Goal: Information Seeking & Learning: Learn about a topic

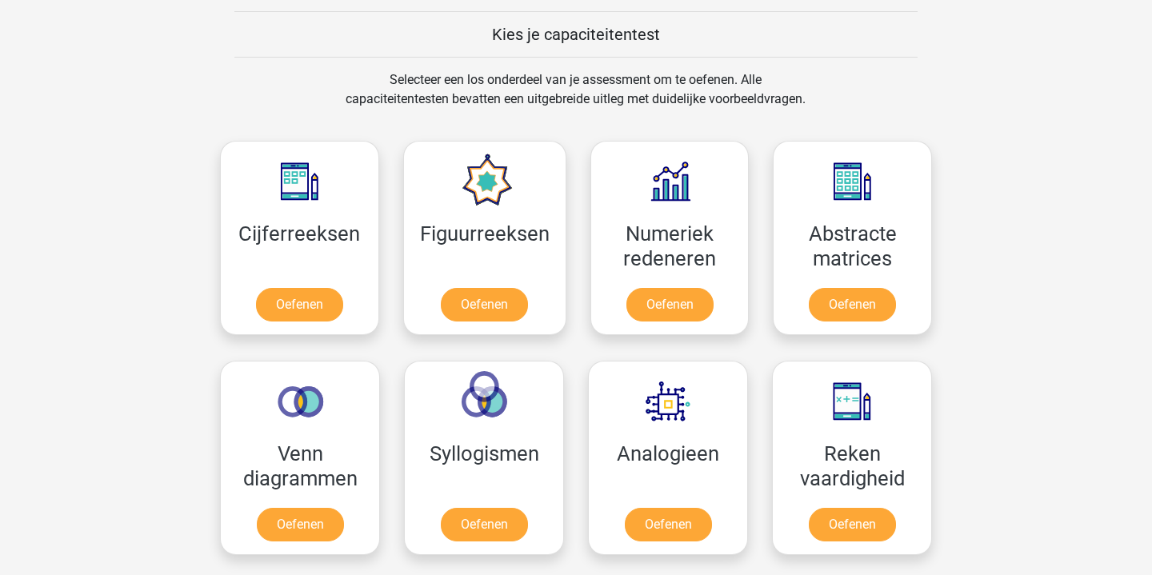
scroll to position [623, 0]
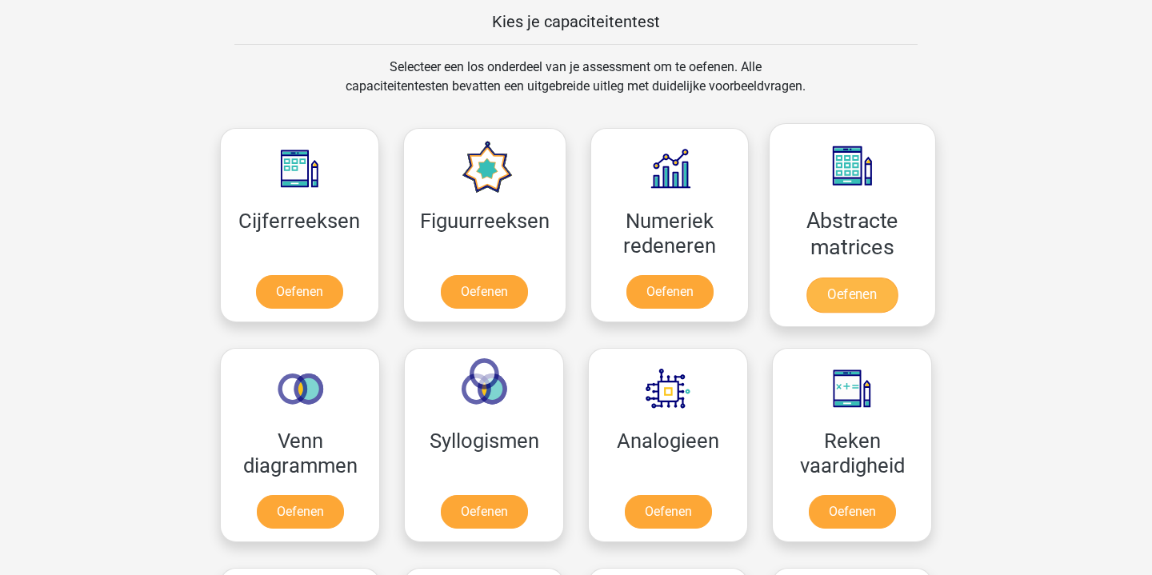
click at [843, 301] on link "Oefenen" at bounding box center [852, 295] width 91 height 35
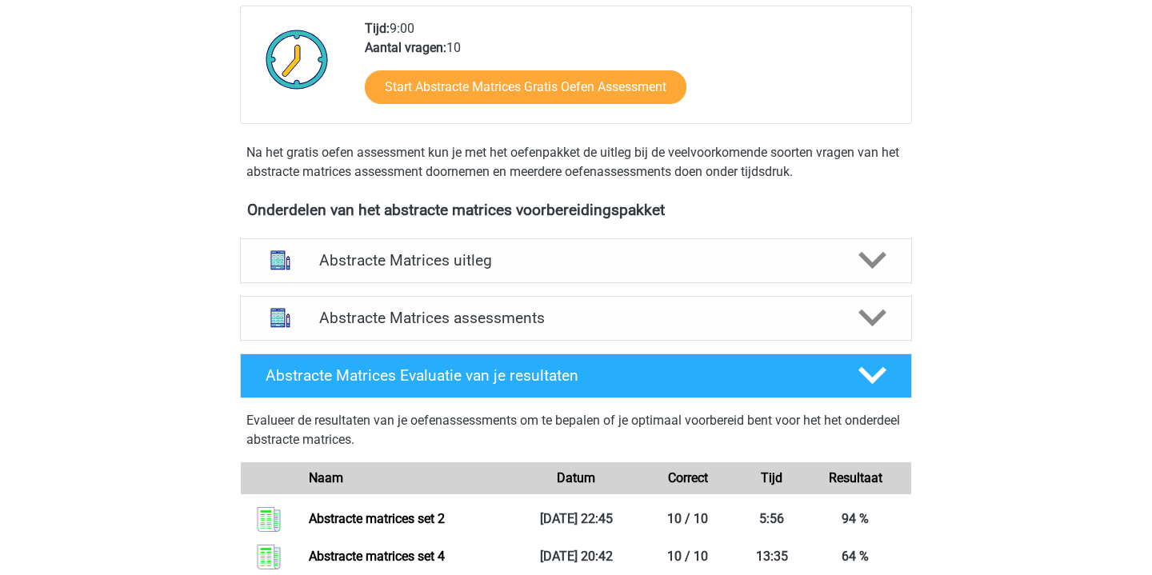
scroll to position [435, 0]
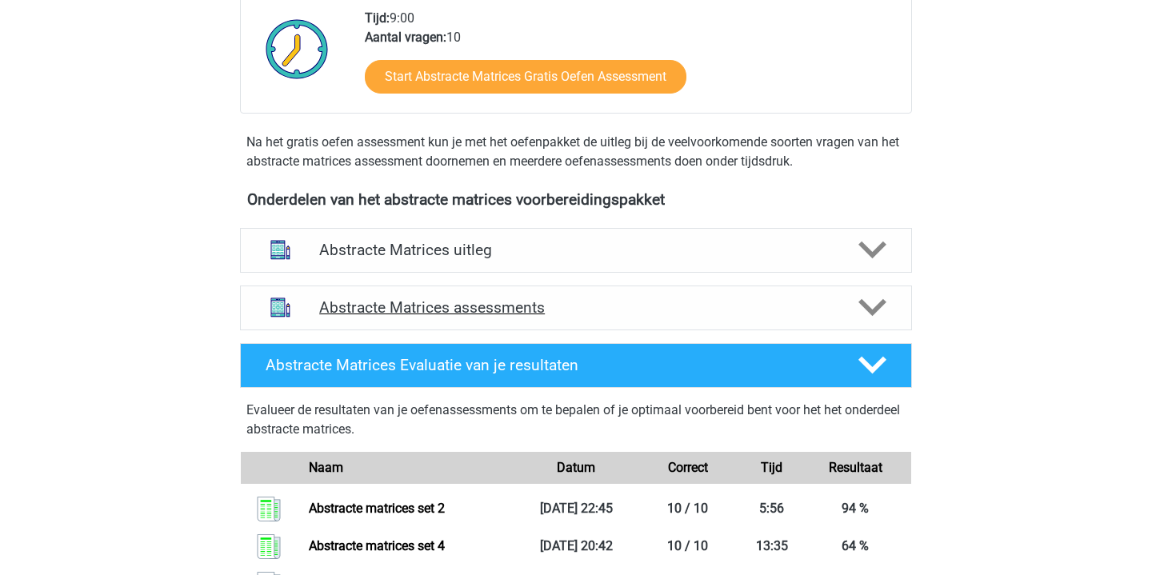
click at [546, 302] on h4 "Abstracte Matrices assessments" at bounding box center [576, 307] width 514 height 18
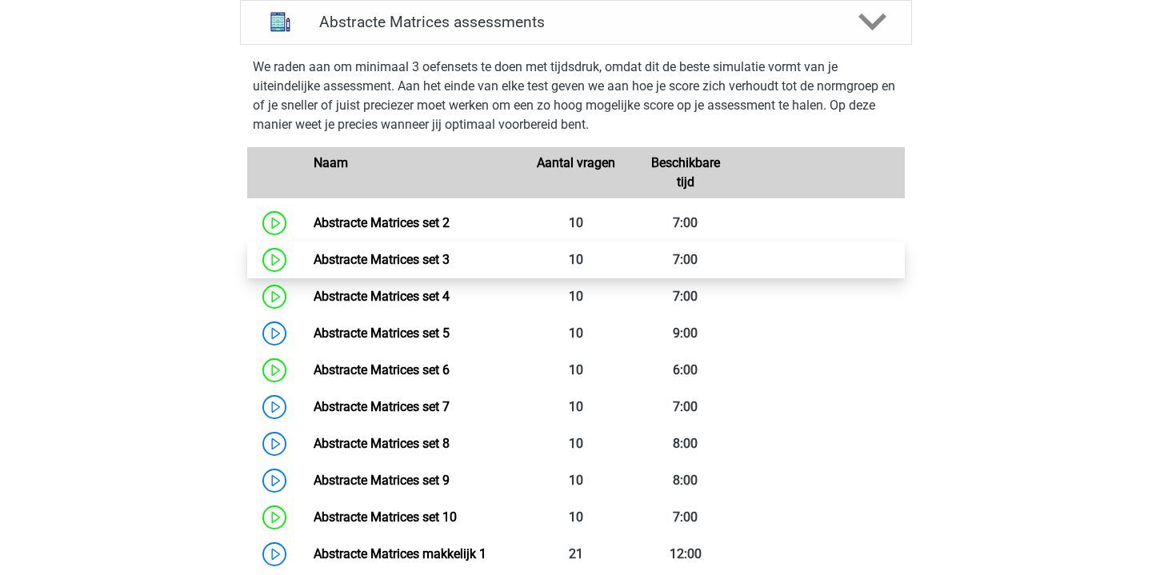
scroll to position [722, 0]
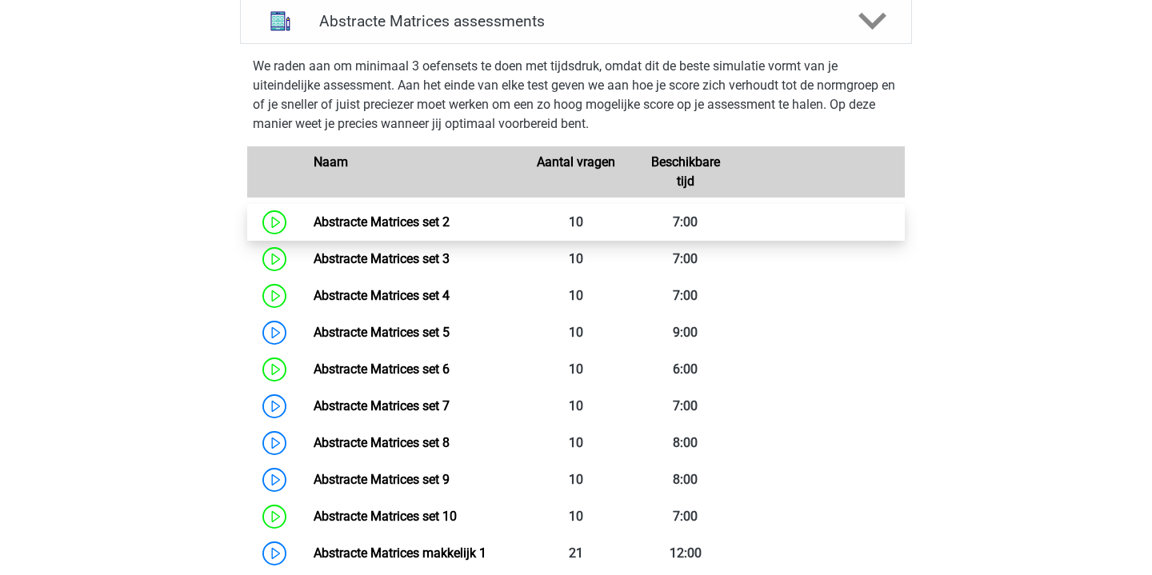
click at [314, 226] on link "Abstracte Matrices set 2" at bounding box center [382, 221] width 136 height 15
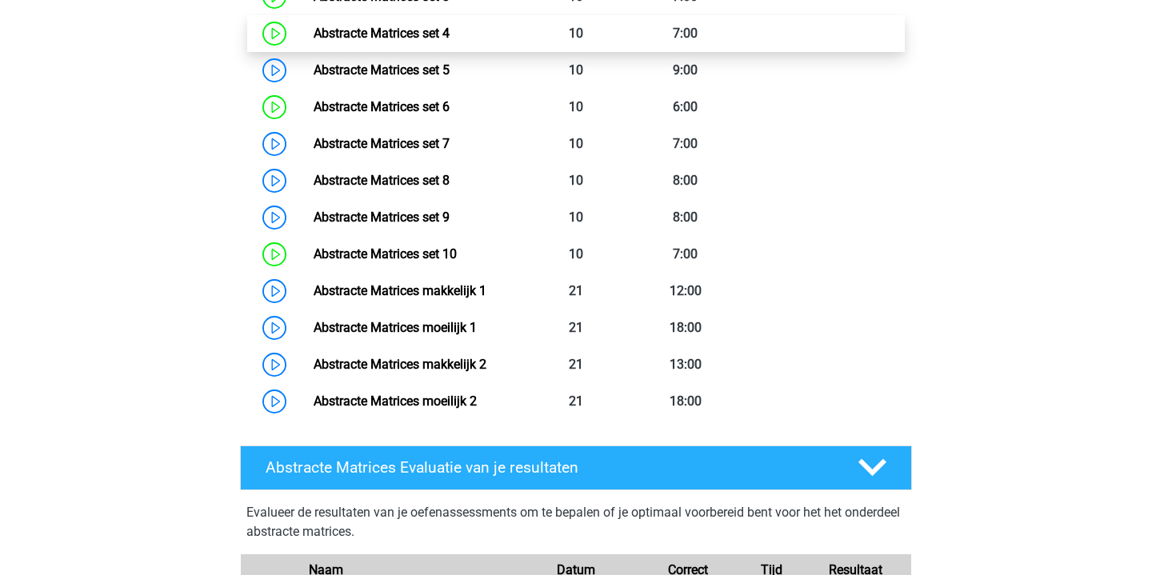
scroll to position [1040, 0]
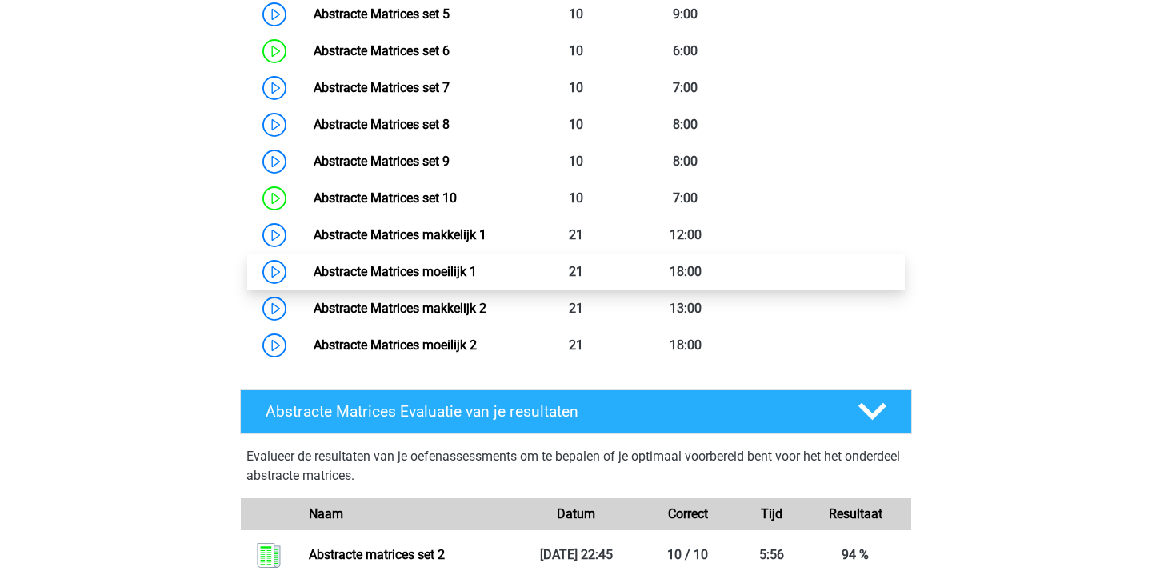
click at [455, 279] on link "Abstracte Matrices moeilijk 1" at bounding box center [395, 271] width 163 height 15
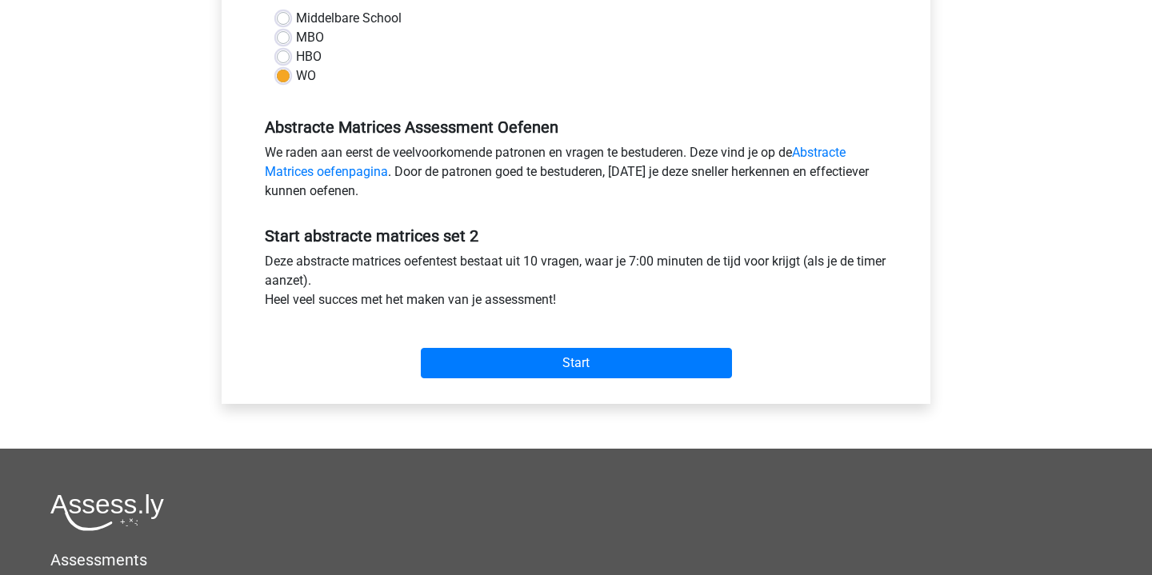
scroll to position [441, 0]
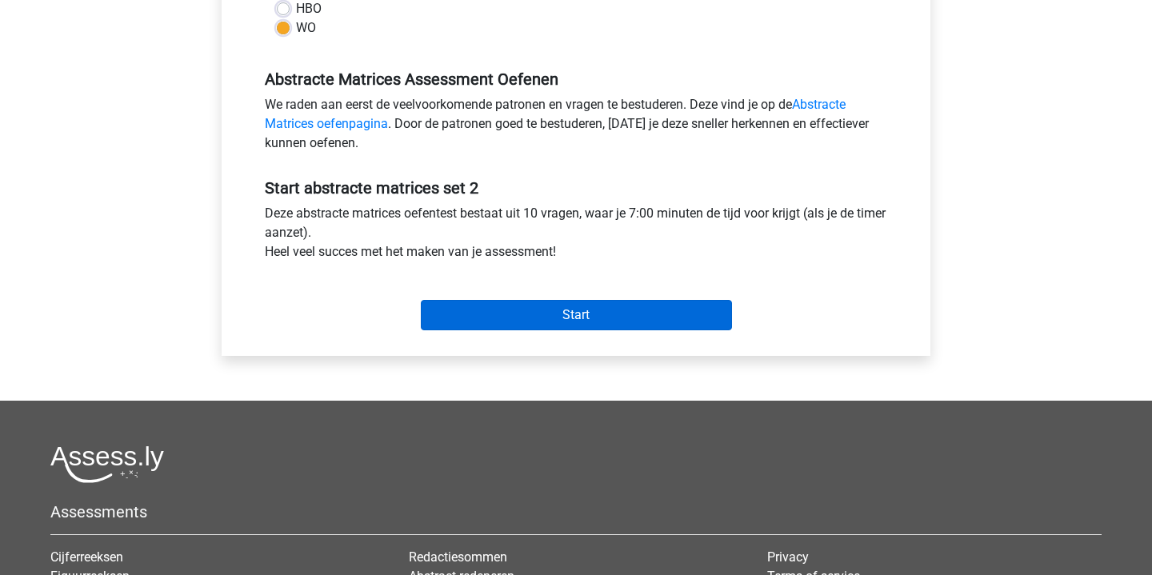
click at [642, 319] on input "Start" at bounding box center [576, 315] width 311 height 30
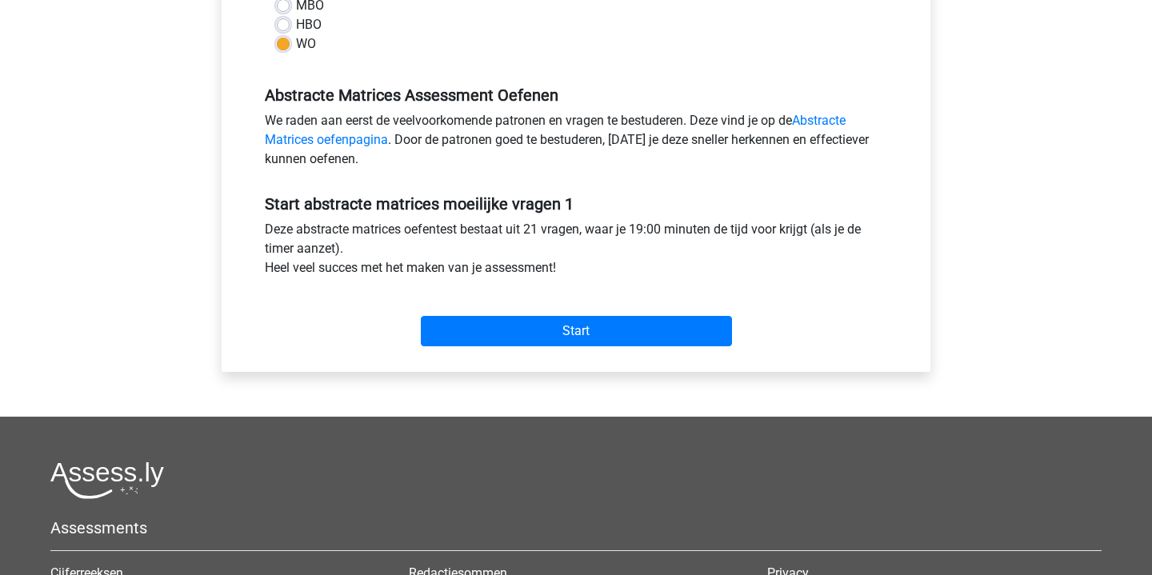
scroll to position [496, 0]
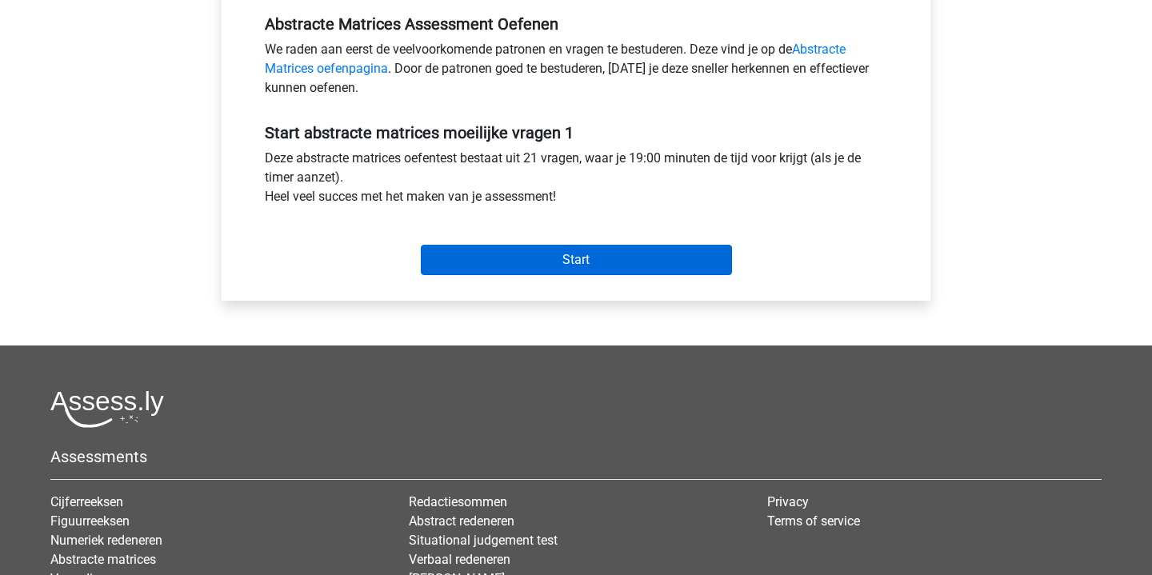
click at [600, 256] on input "Start" at bounding box center [576, 260] width 311 height 30
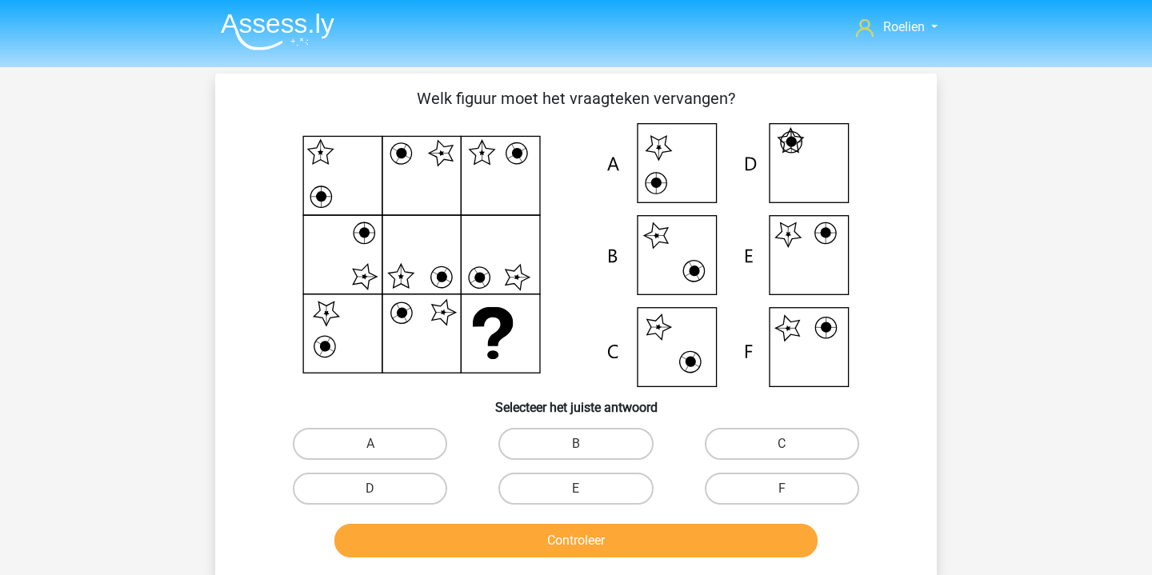
click at [581, 496] on input "E" at bounding box center [581, 494] width 10 height 10
radio input "true"
click at [630, 544] on button "Controleer" at bounding box center [576, 541] width 484 height 34
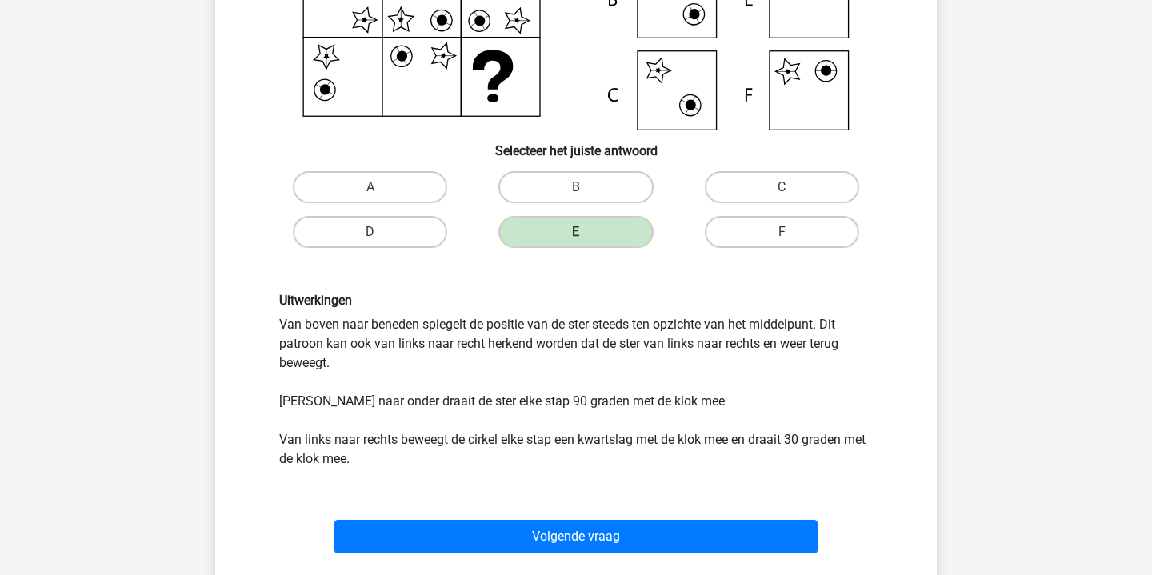
scroll to position [266, 0]
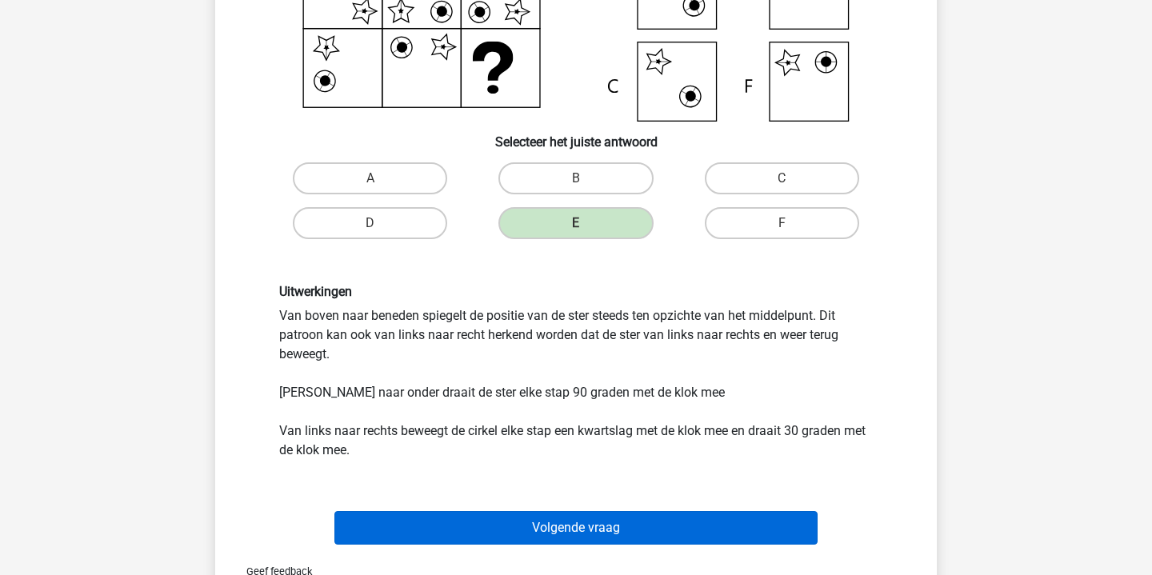
click at [602, 516] on button "Volgende vraag" at bounding box center [576, 528] width 484 height 34
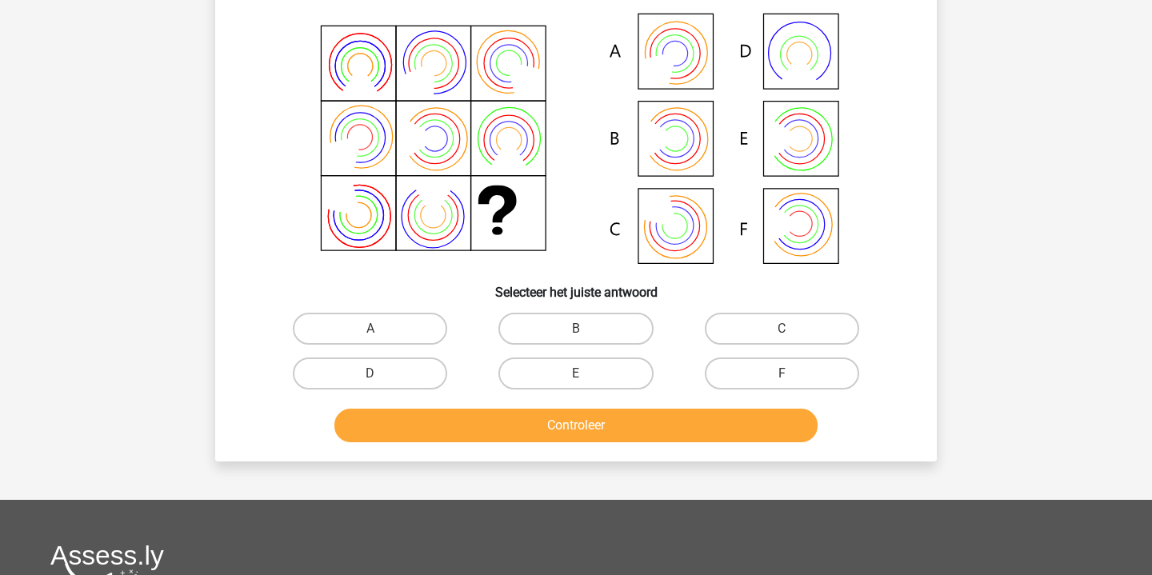
scroll to position [74, 0]
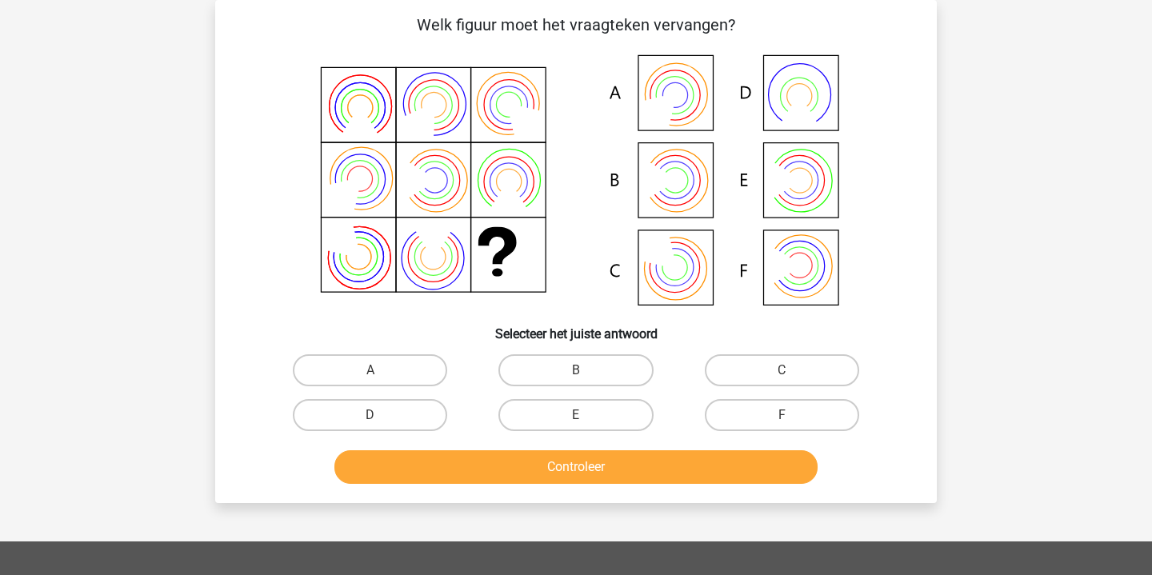
click at [584, 374] on input "B" at bounding box center [581, 375] width 10 height 10
radio input "true"
click at [598, 471] on button "Controleer" at bounding box center [576, 468] width 484 height 34
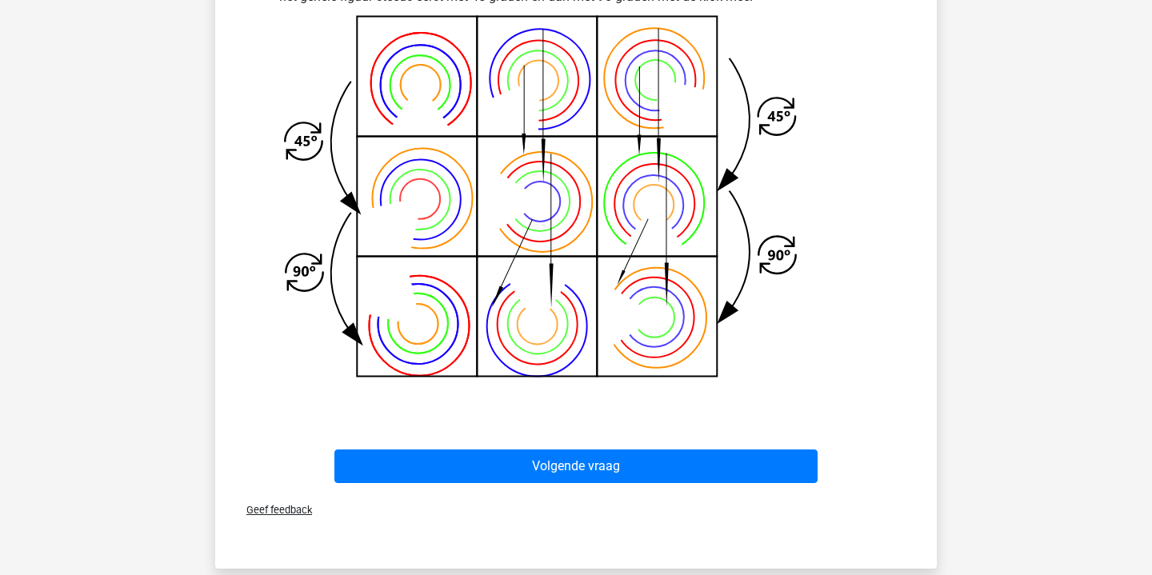
scroll to position [749, 0]
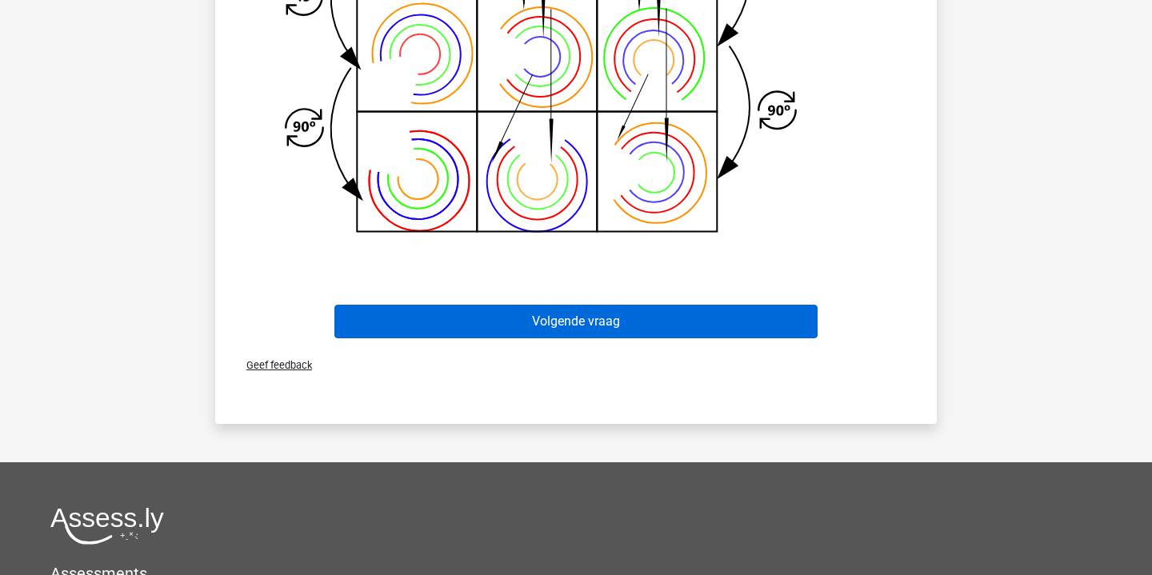
click at [681, 316] on button "Volgende vraag" at bounding box center [576, 322] width 484 height 34
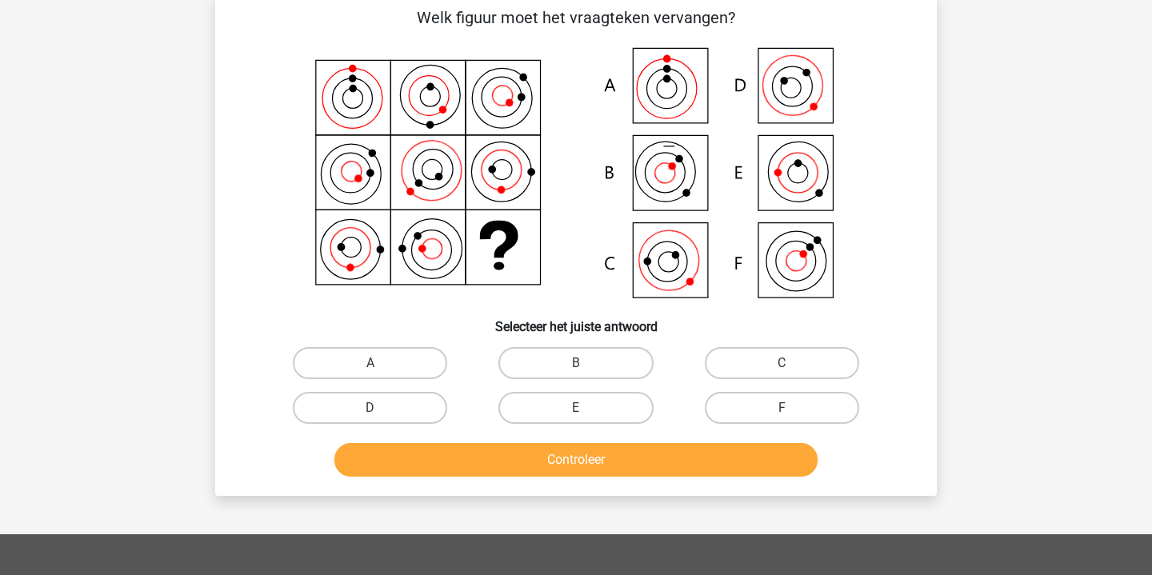
scroll to position [74, 0]
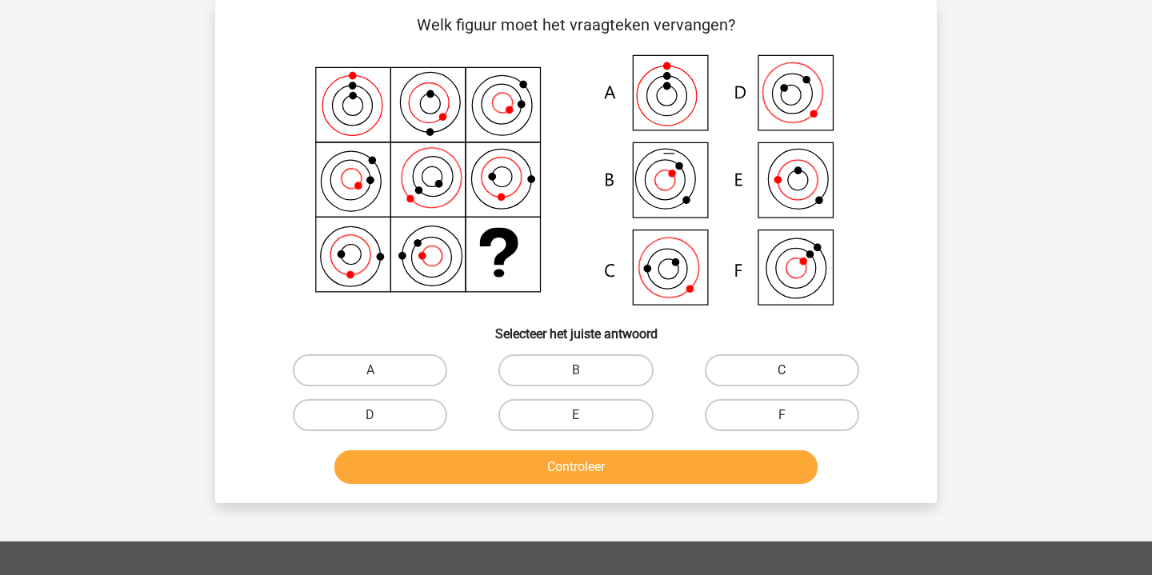
click at [771, 383] on label "C" at bounding box center [782, 370] width 154 height 32
click at [782, 381] on input "C" at bounding box center [787, 375] width 10 height 10
radio input "true"
click at [627, 467] on button "Controleer" at bounding box center [576, 468] width 484 height 34
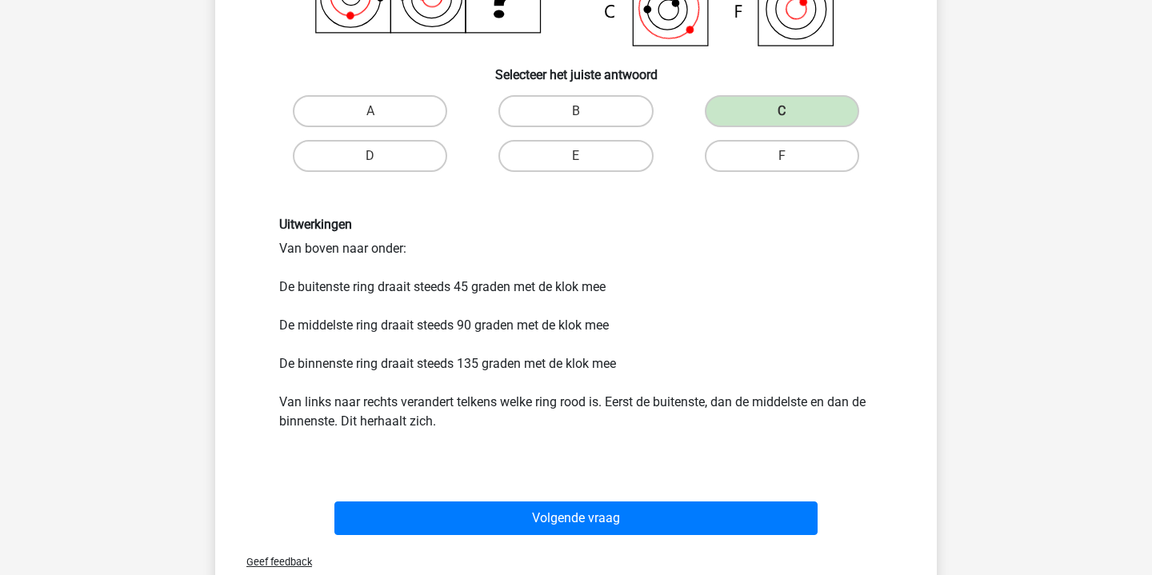
scroll to position [437, 0]
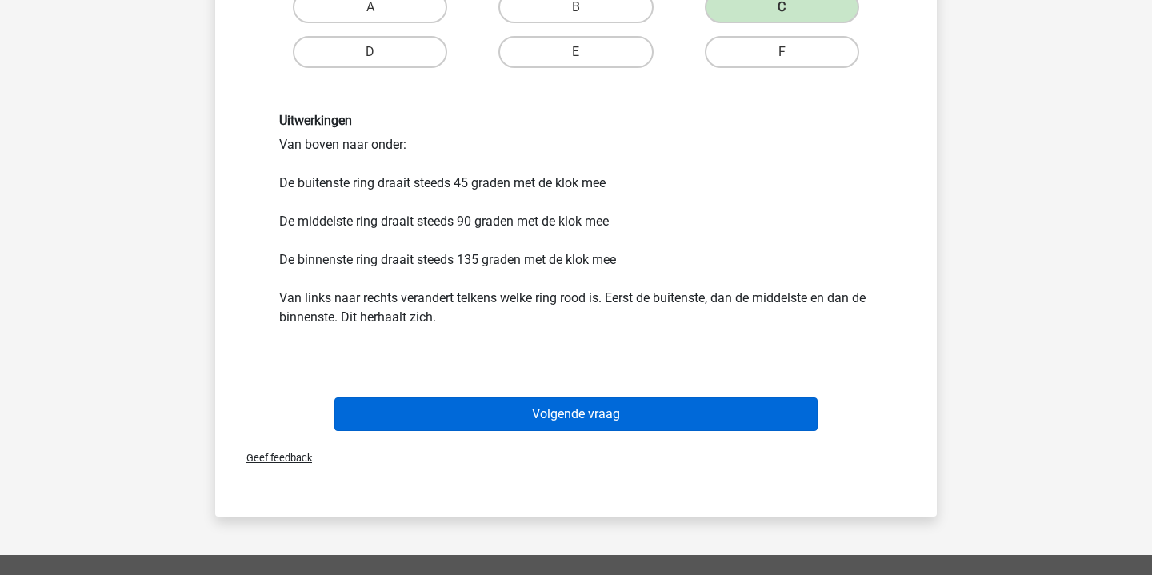
click at [727, 415] on button "Volgende vraag" at bounding box center [576, 415] width 484 height 34
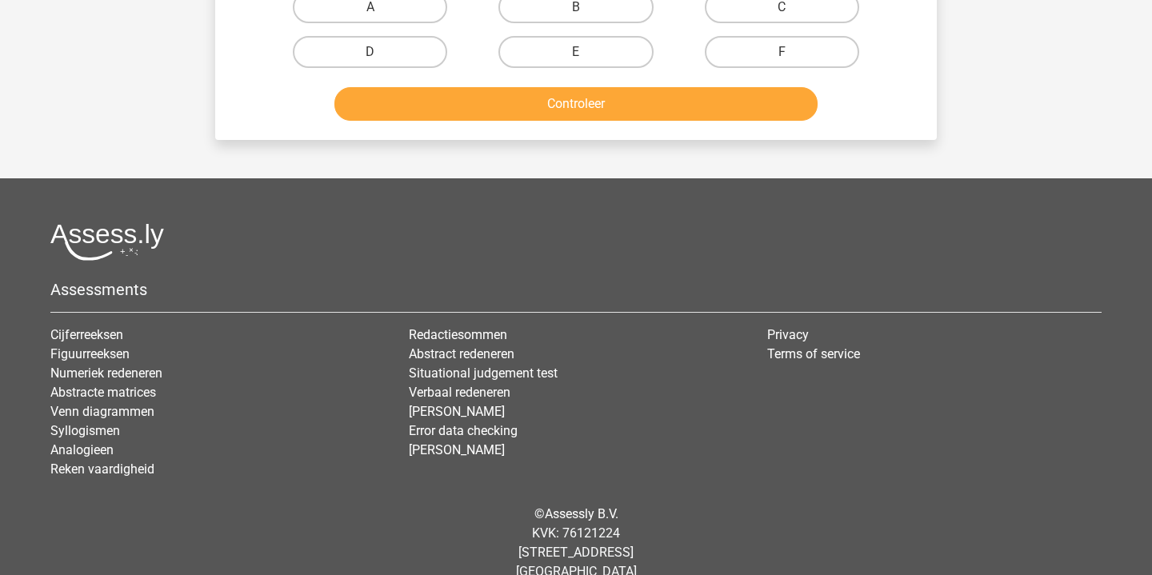
scroll to position [74, 0]
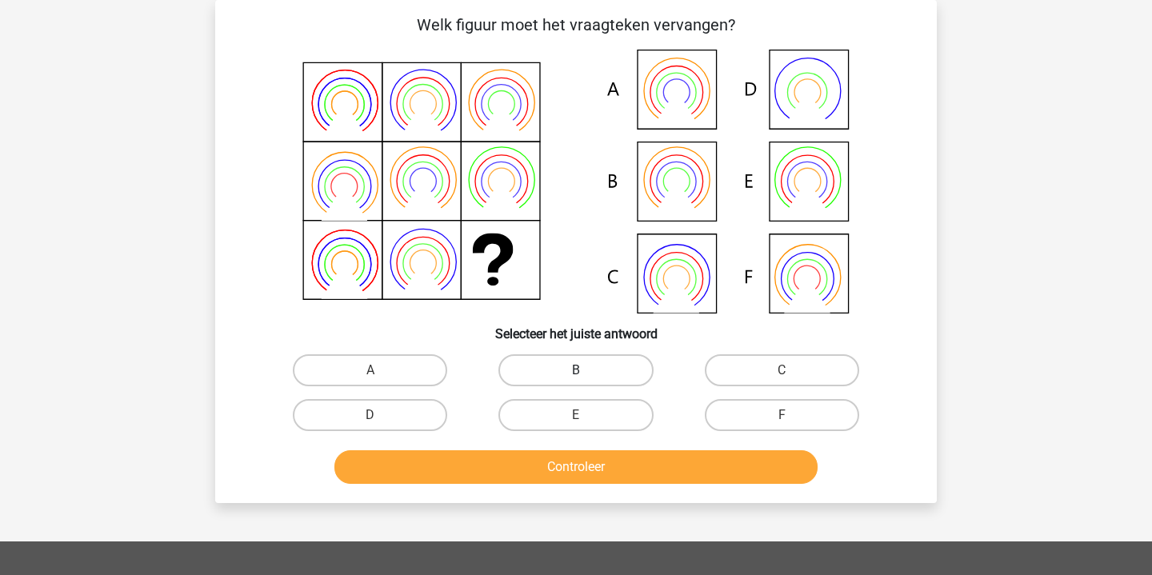
click at [579, 362] on label "B" at bounding box center [576, 370] width 154 height 32
click at [579, 370] on input "B" at bounding box center [581, 375] width 10 height 10
radio input "true"
click at [595, 463] on button "Controleer" at bounding box center [576, 468] width 484 height 34
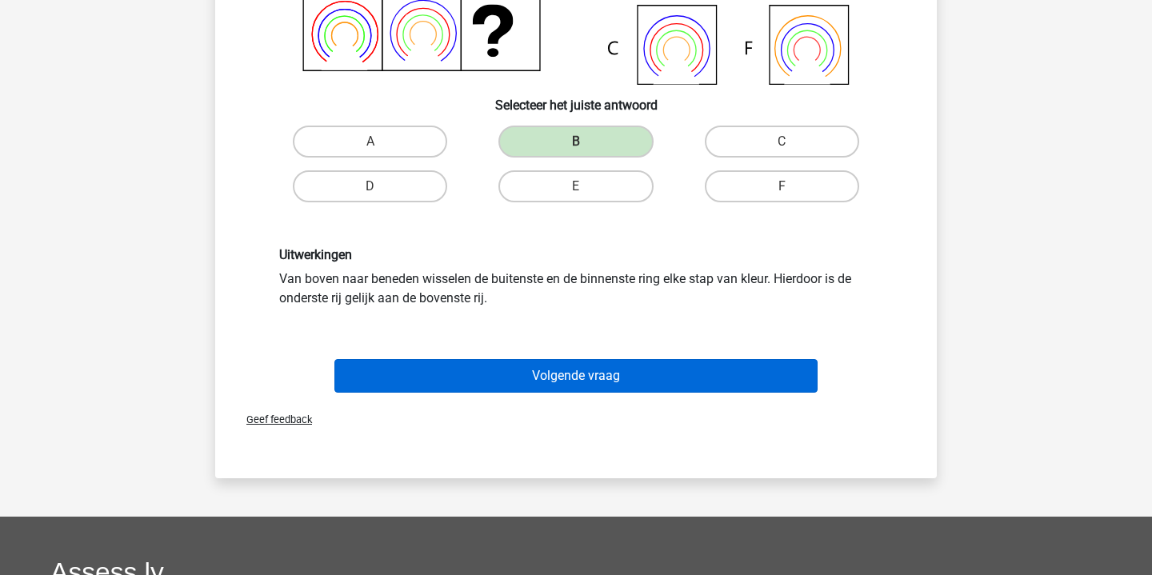
click at [673, 379] on button "Volgende vraag" at bounding box center [576, 376] width 484 height 34
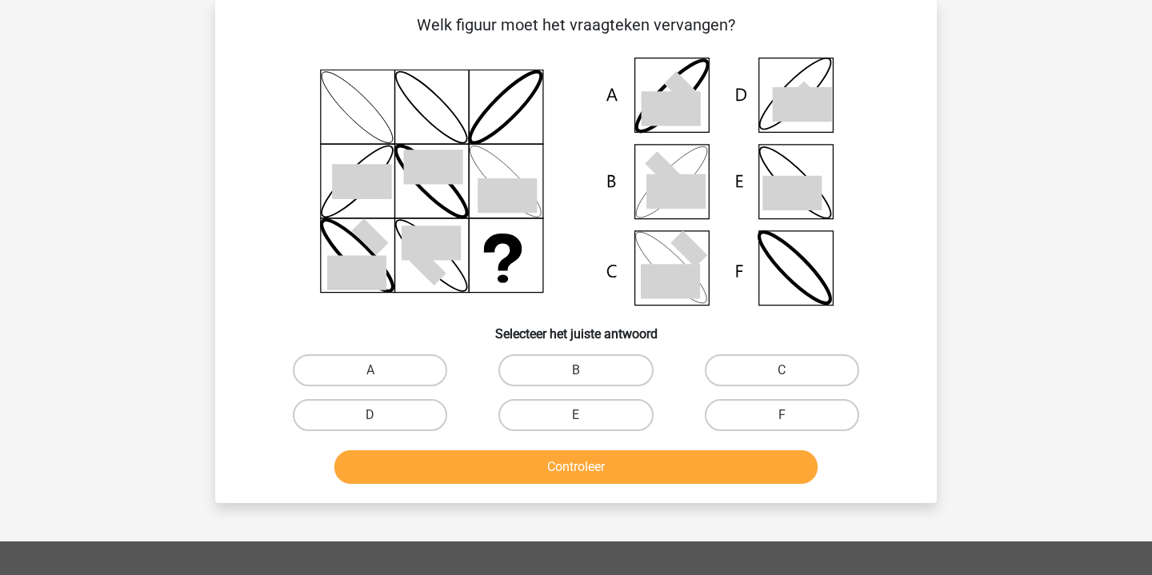
click at [677, 192] on icon at bounding box center [676, 191] width 59 height 34
click at [595, 358] on label "B" at bounding box center [576, 370] width 154 height 32
click at [587, 370] on input "B" at bounding box center [581, 375] width 10 height 10
radio input "true"
click at [597, 467] on button "Controleer" at bounding box center [576, 468] width 484 height 34
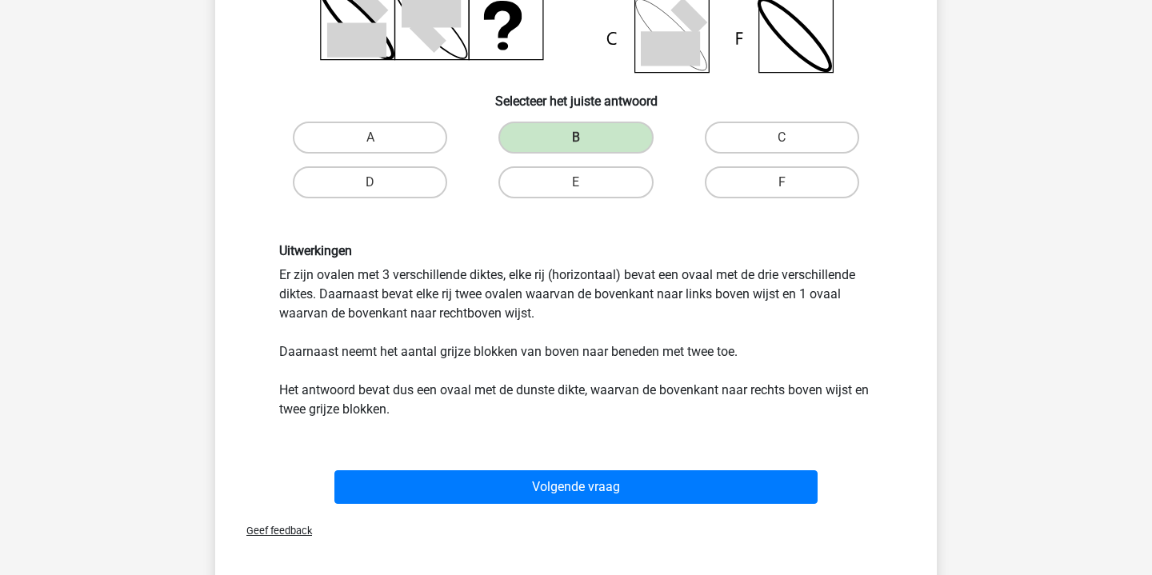
scroll to position [308, 0]
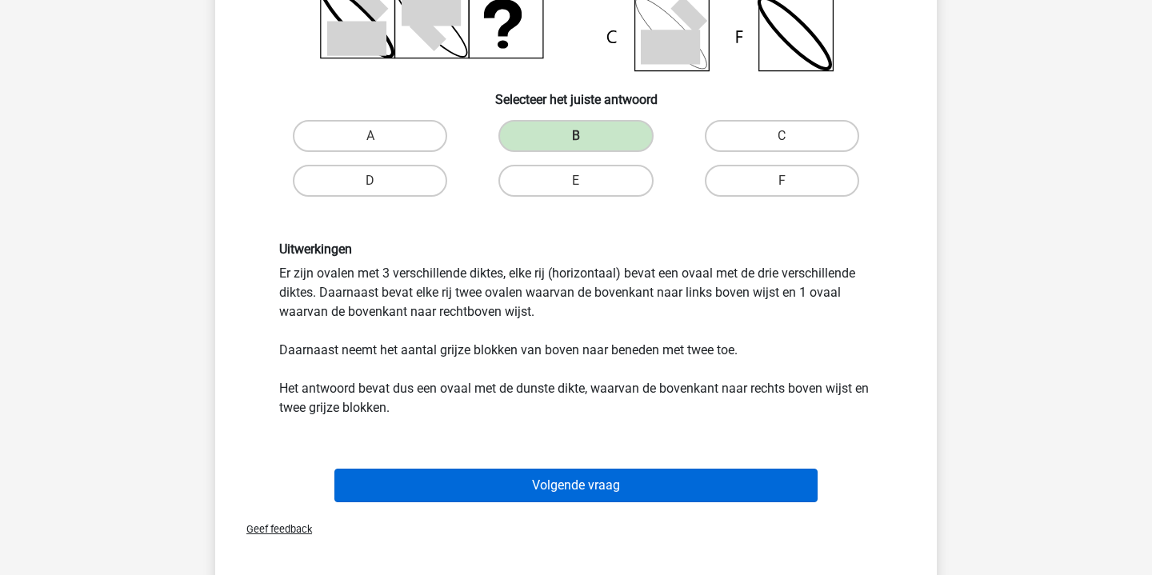
click at [607, 477] on button "Volgende vraag" at bounding box center [576, 486] width 484 height 34
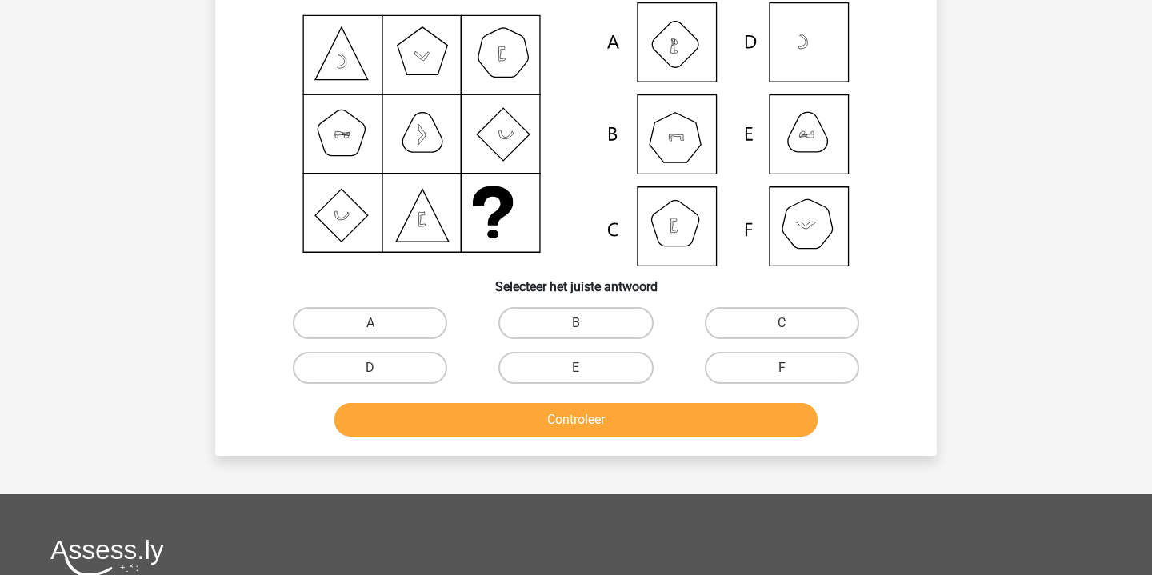
scroll to position [74, 0]
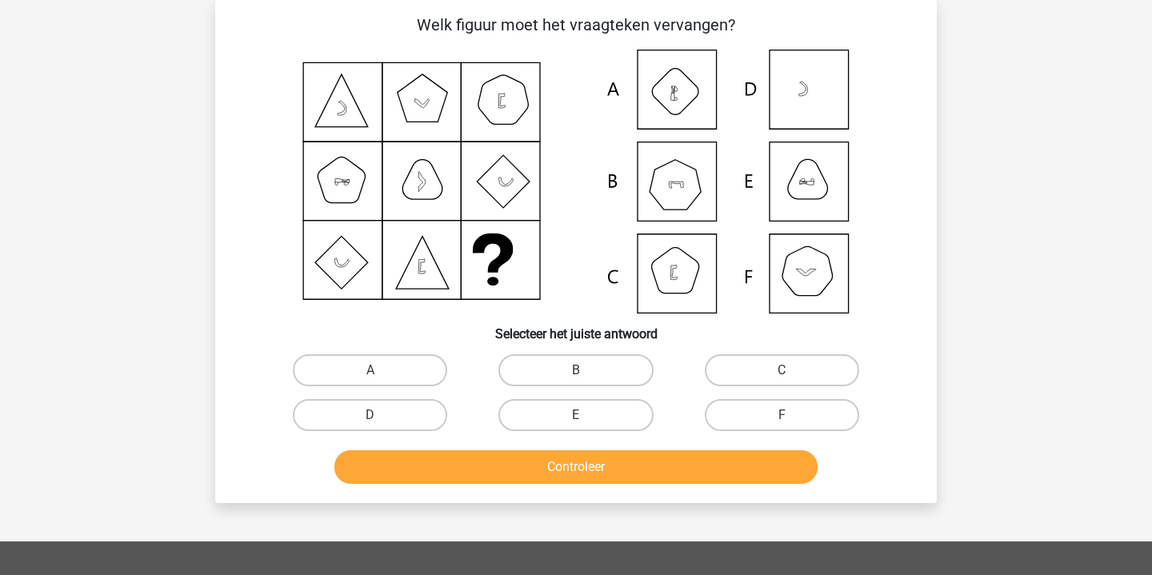
click at [683, 177] on icon at bounding box center [576, 182] width 645 height 264
click at [593, 366] on label "B" at bounding box center [576, 370] width 154 height 32
click at [587, 370] on input "B" at bounding box center [581, 375] width 10 height 10
radio input "true"
click at [571, 463] on button "Controleer" at bounding box center [576, 468] width 484 height 34
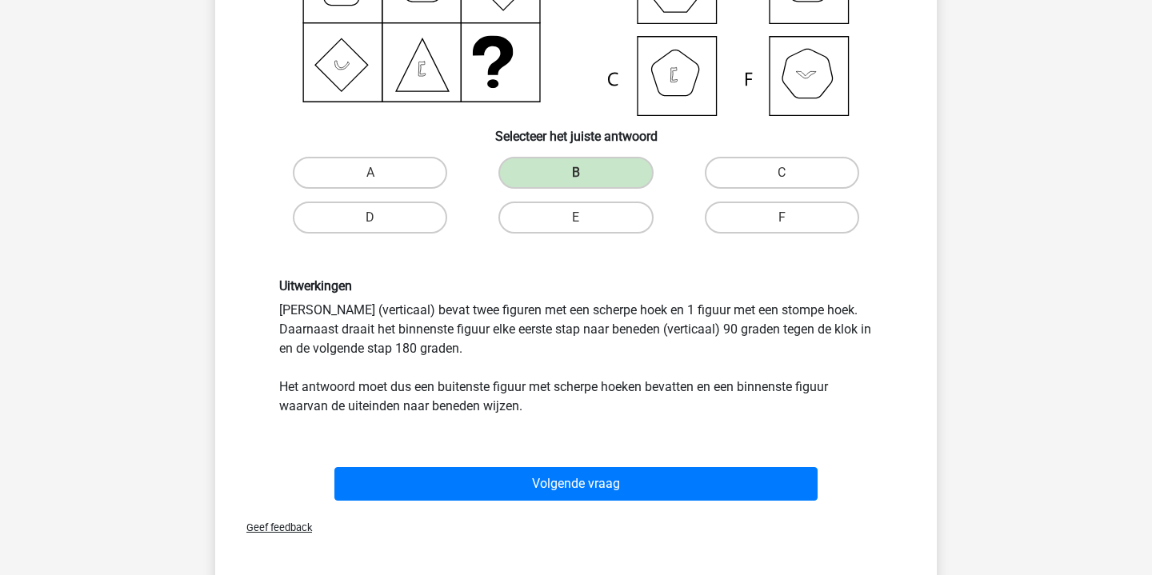
scroll to position [272, 0]
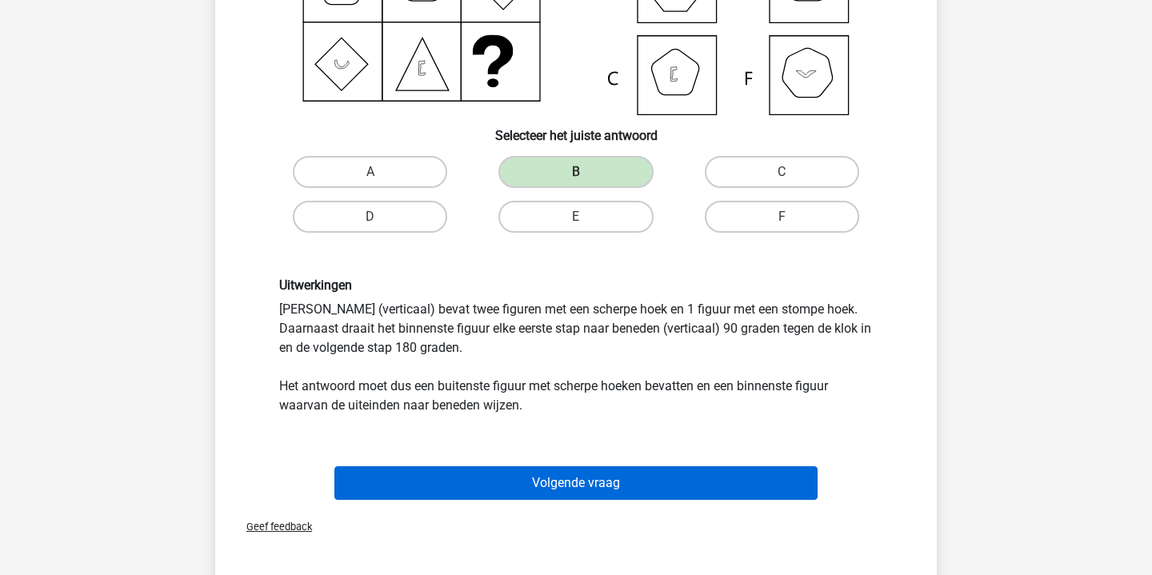
click at [640, 478] on button "Volgende vraag" at bounding box center [576, 484] width 484 height 34
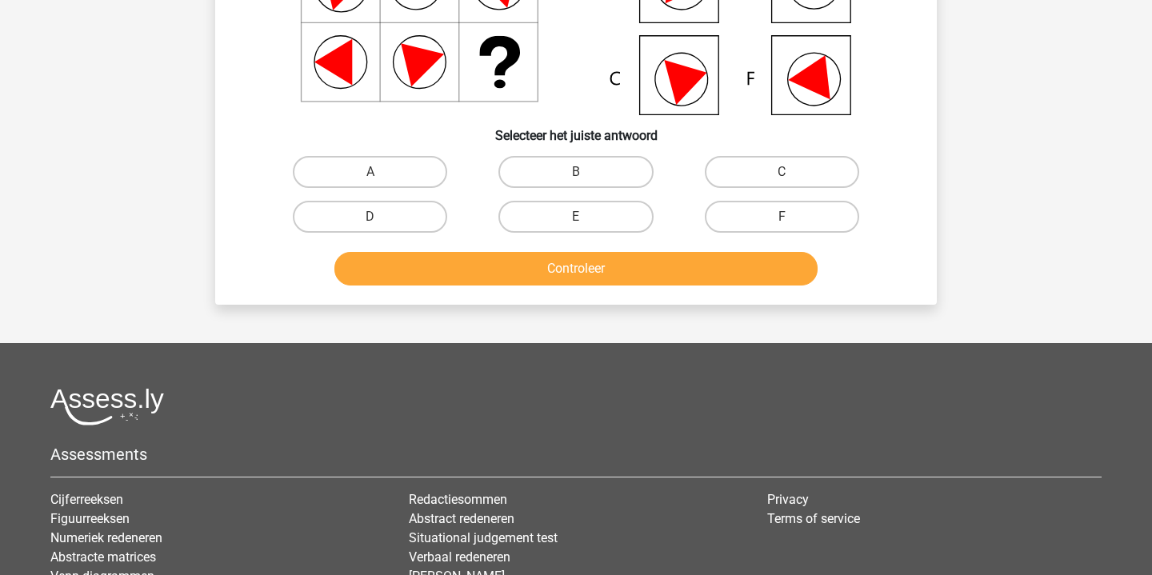
scroll to position [74, 0]
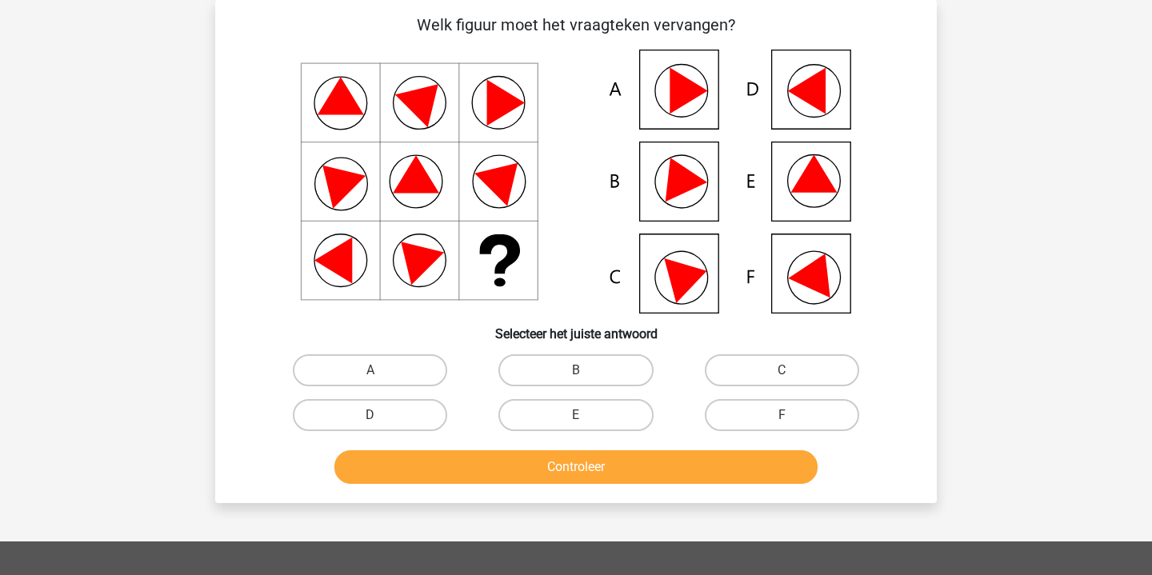
click at [824, 180] on icon at bounding box center [814, 174] width 46 height 38
click at [609, 409] on label "E" at bounding box center [576, 415] width 154 height 32
click at [587, 415] on input "E" at bounding box center [581, 420] width 10 height 10
radio input "true"
click at [610, 463] on button "Controleer" at bounding box center [576, 468] width 484 height 34
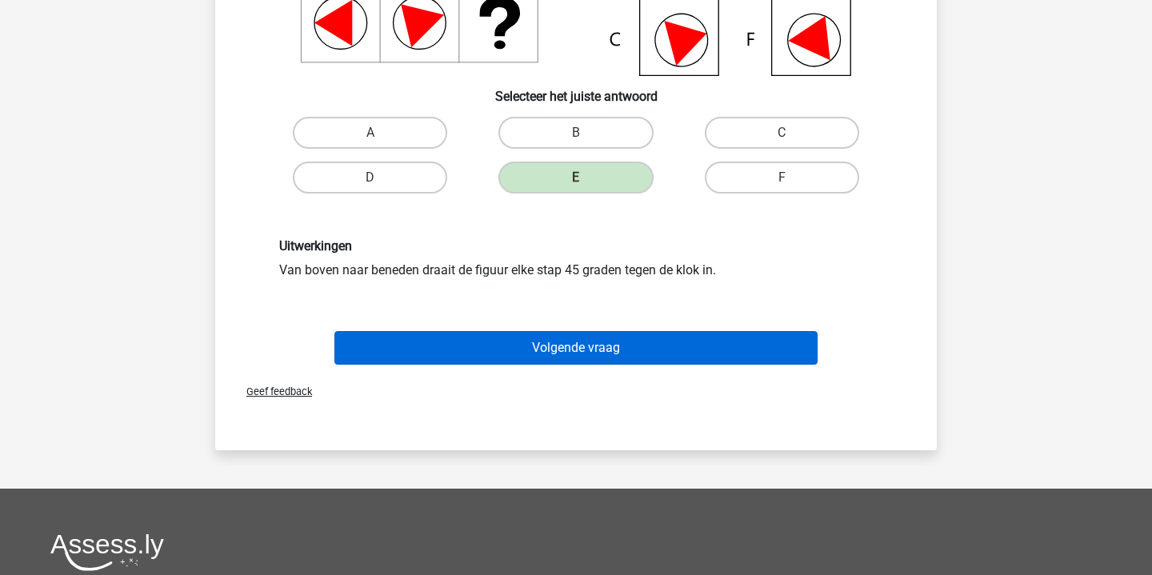
click at [671, 354] on button "Volgende vraag" at bounding box center [576, 348] width 484 height 34
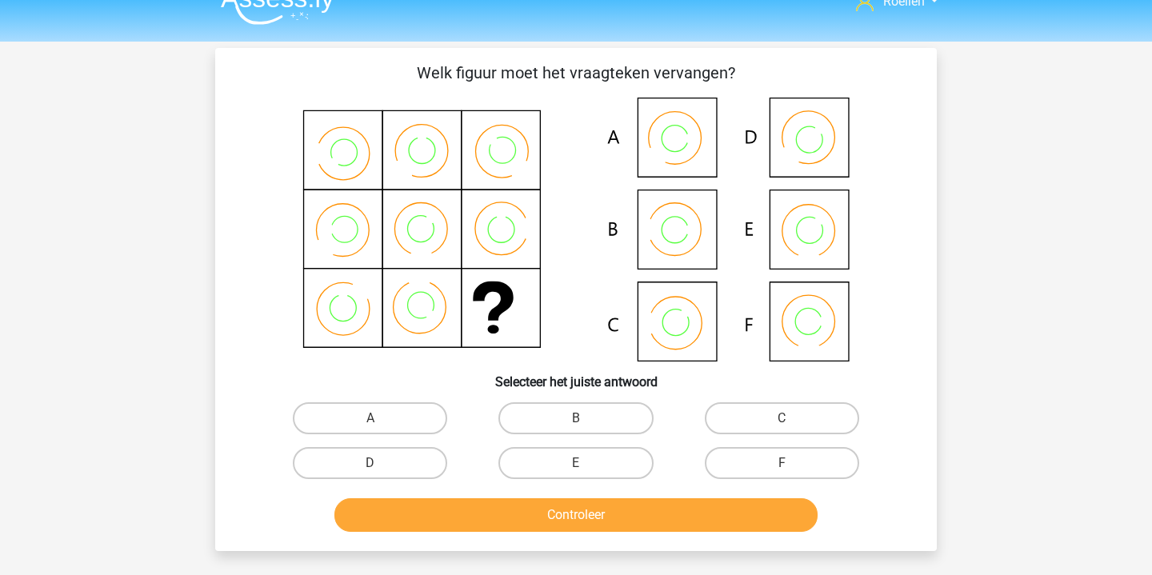
scroll to position [27, 0]
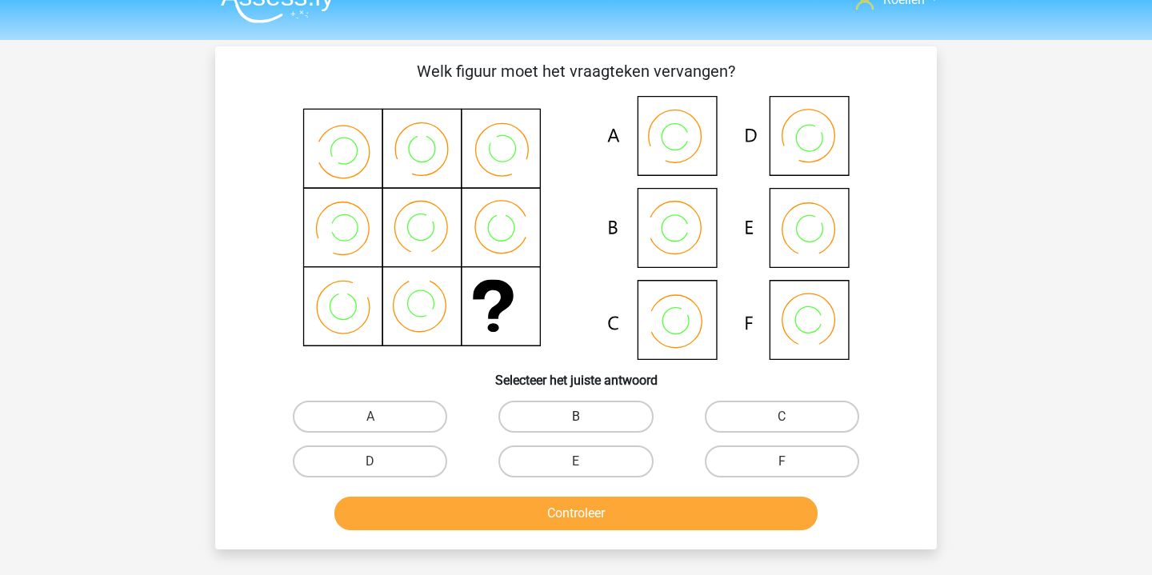
click at [570, 422] on label "B" at bounding box center [576, 417] width 154 height 32
click at [576, 422] on input "B" at bounding box center [581, 422] width 10 height 10
radio input "true"
click at [573, 515] on button "Controleer" at bounding box center [576, 514] width 484 height 34
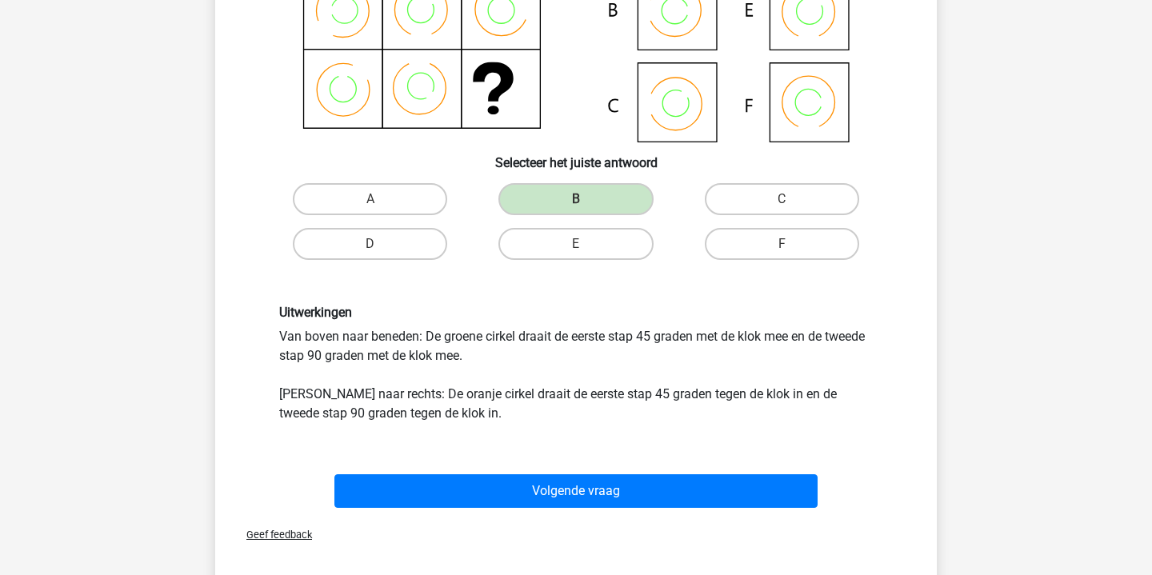
scroll to position [253, 0]
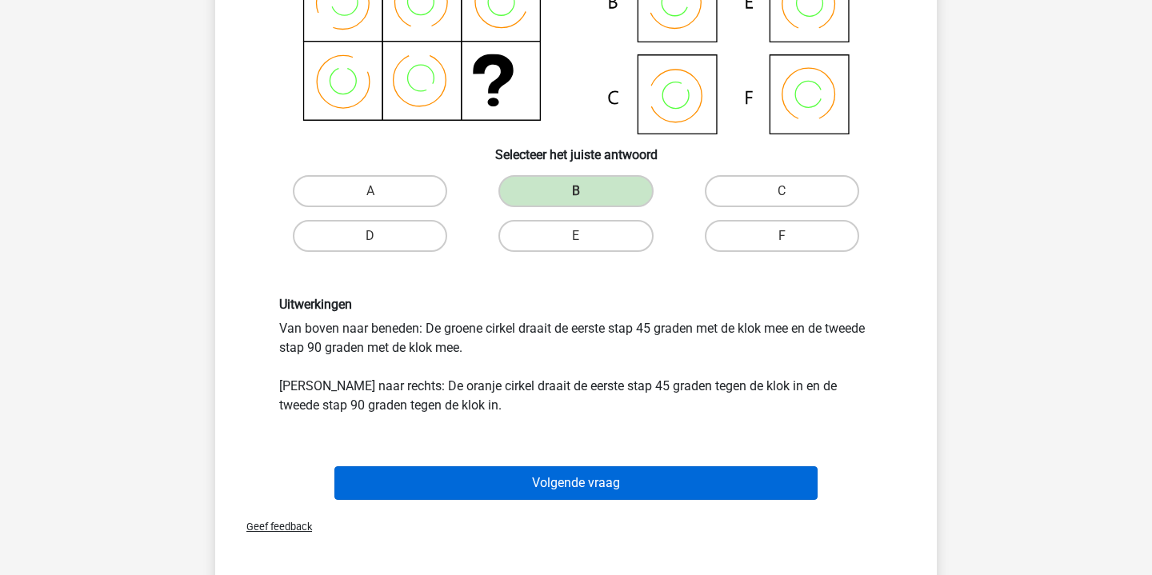
click at [658, 487] on button "Volgende vraag" at bounding box center [576, 484] width 484 height 34
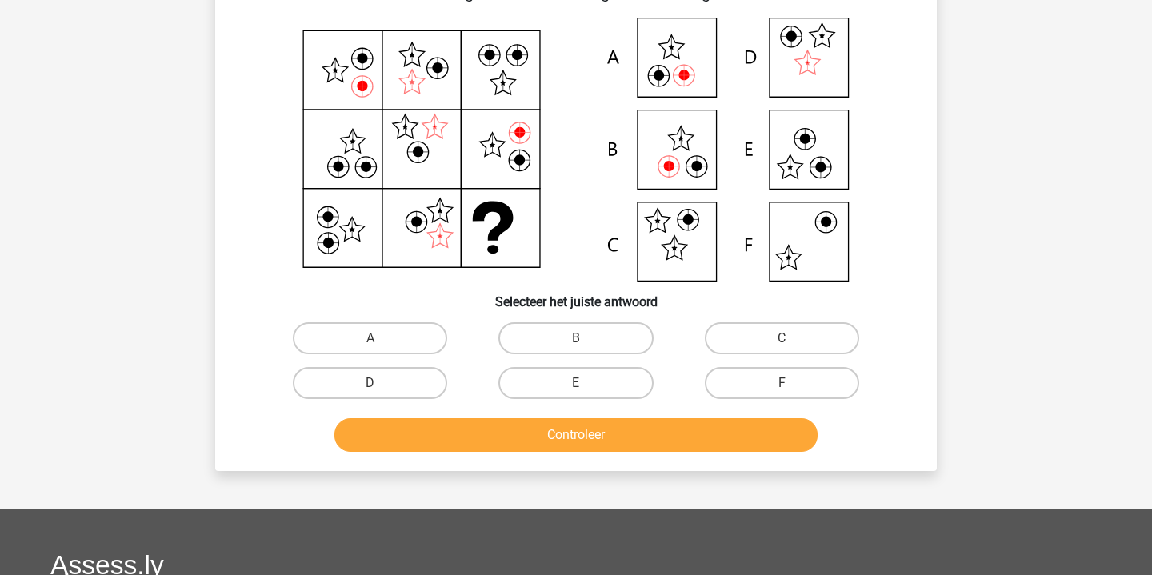
scroll to position [74, 0]
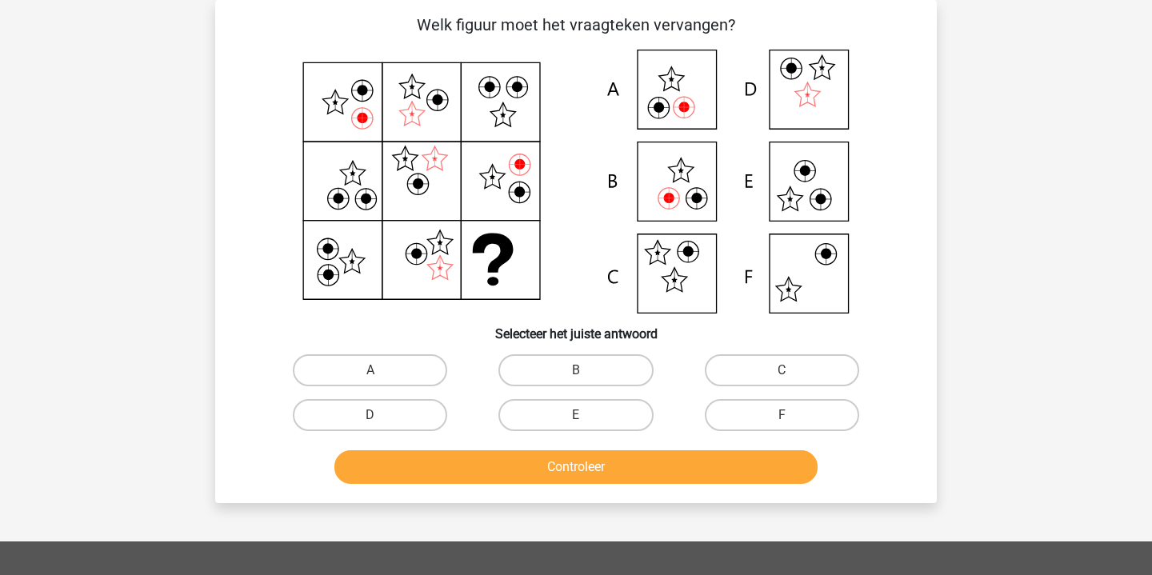
click at [683, 171] on icon at bounding box center [681, 170] width 4 height 3
click at [591, 358] on label "B" at bounding box center [576, 370] width 154 height 32
click at [587, 370] on input "B" at bounding box center [581, 375] width 10 height 10
radio input "true"
click at [591, 470] on button "Controleer" at bounding box center [576, 468] width 484 height 34
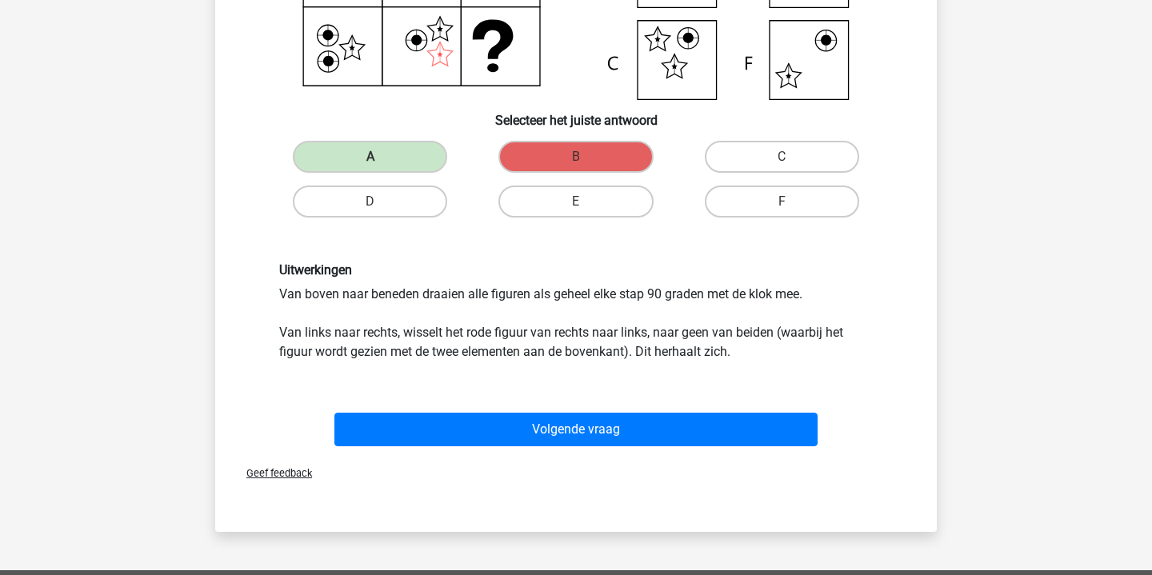
scroll to position [294, 0]
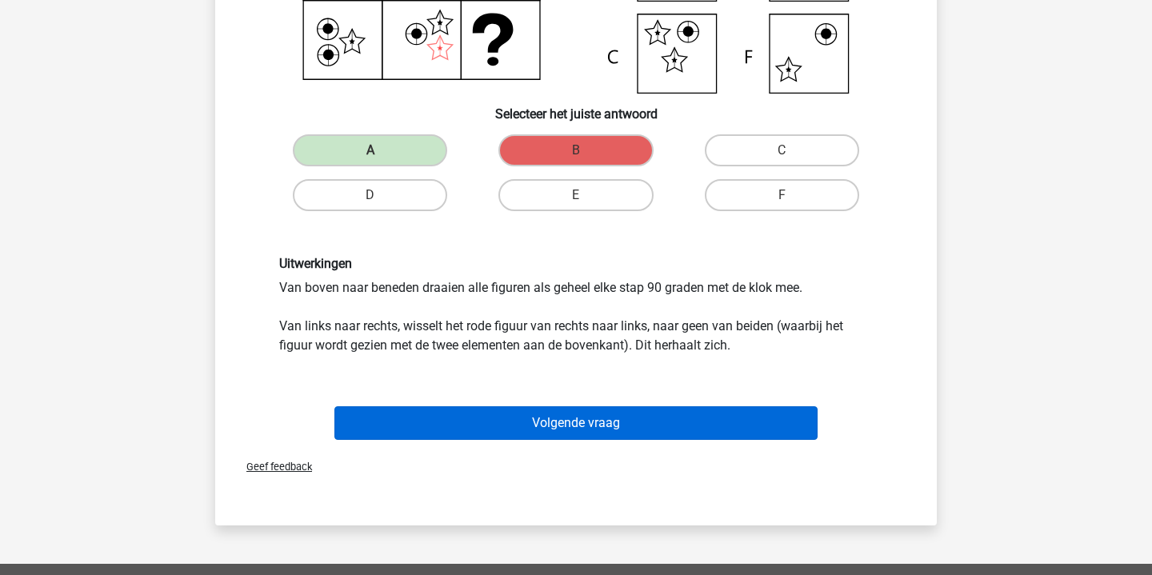
click at [627, 425] on button "Volgende vraag" at bounding box center [576, 423] width 484 height 34
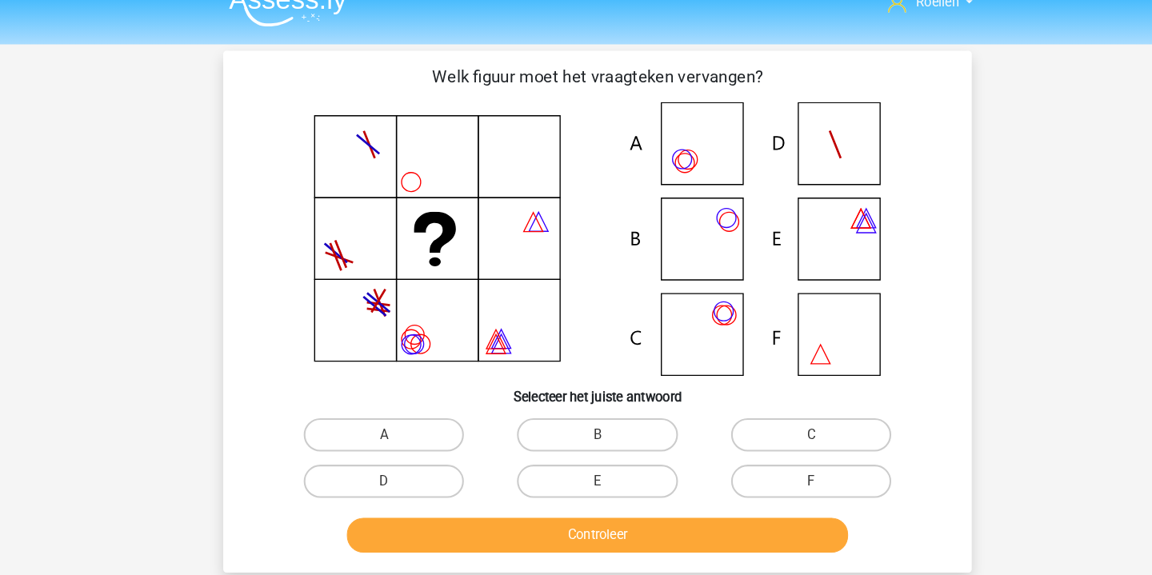
scroll to position [16, 0]
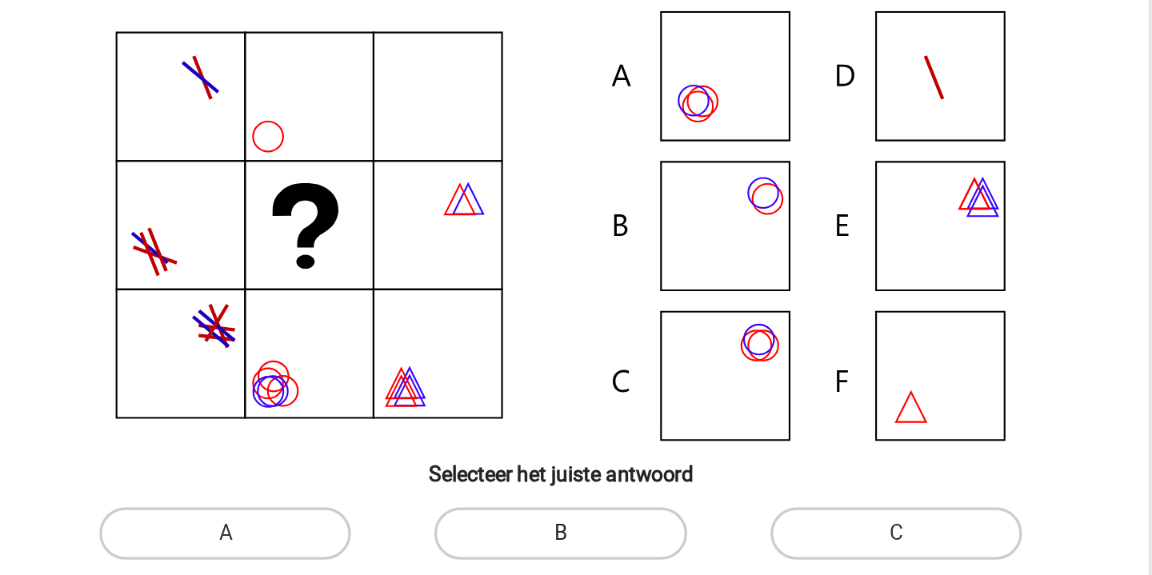
click at [499, 412] on label "B" at bounding box center [576, 428] width 154 height 32
click at [576, 428] on input "B" at bounding box center [581, 433] width 10 height 10
radio input "true"
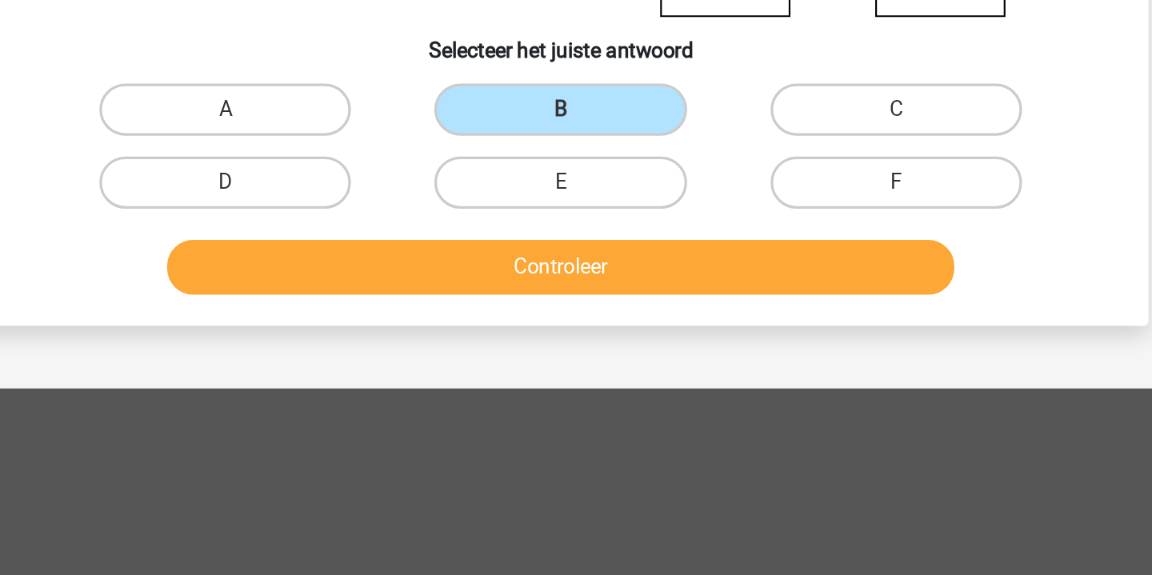
scroll to position [227, 0]
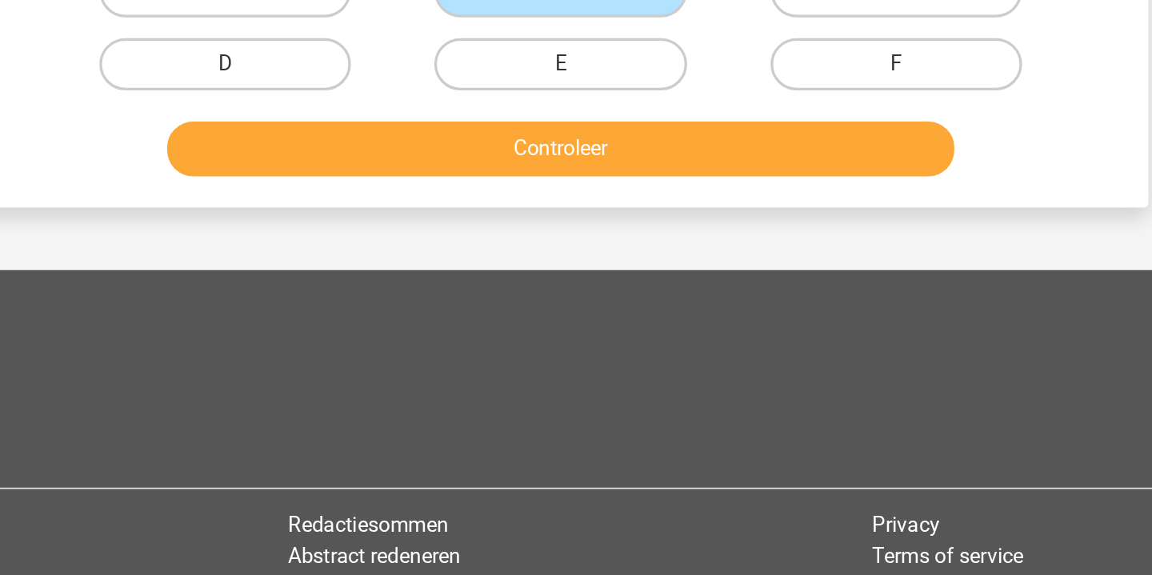
click at [418, 297] on button "Controleer" at bounding box center [576, 314] width 484 height 34
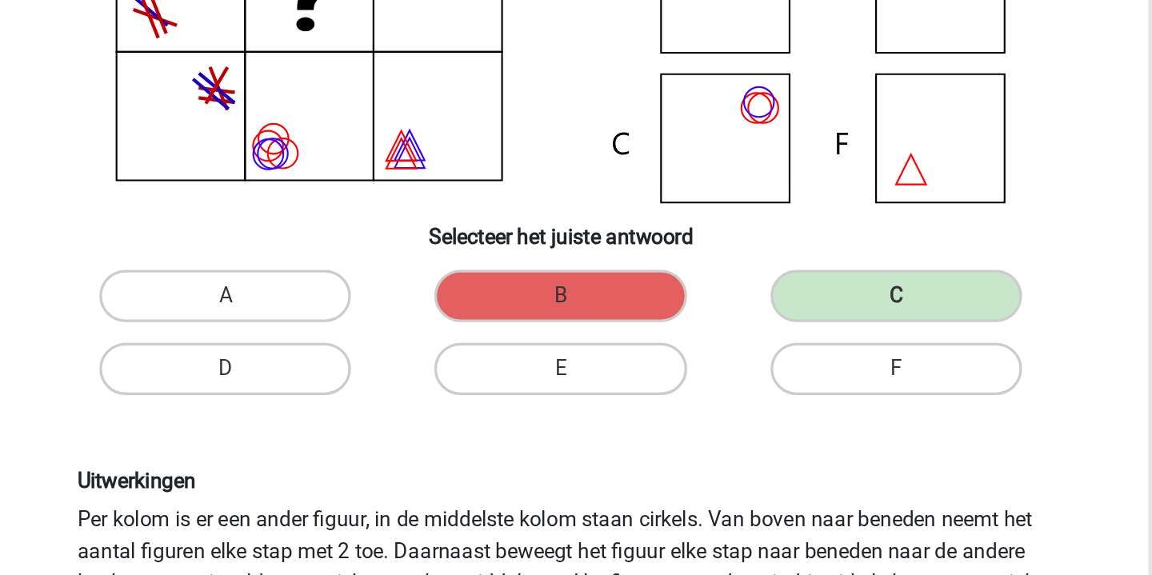
scroll to position [180, 0]
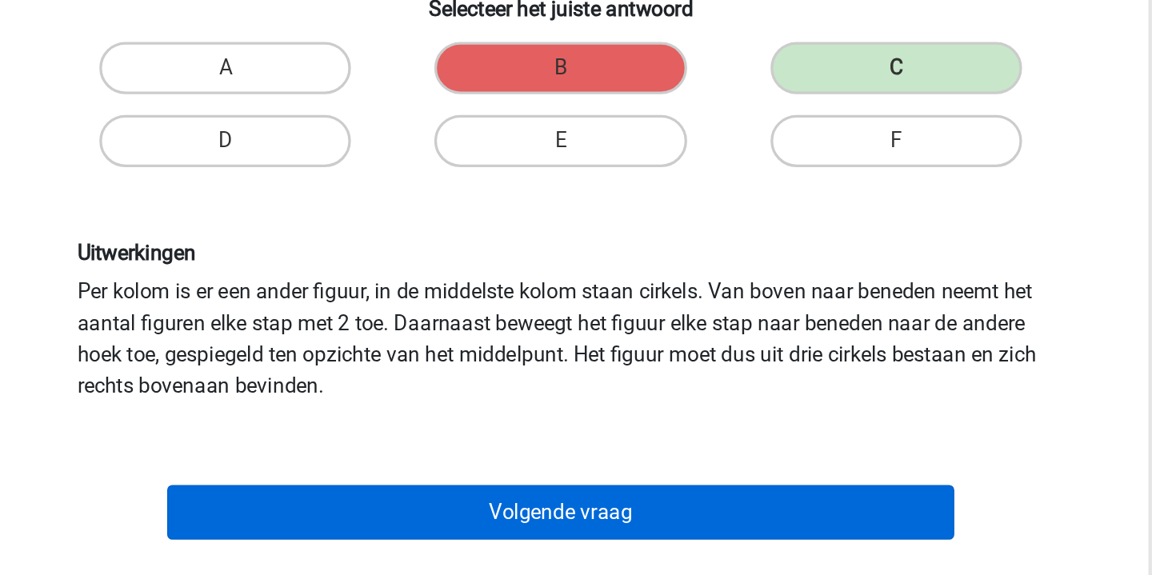
click at [398, 520] on button "Volgende vraag" at bounding box center [576, 537] width 484 height 34
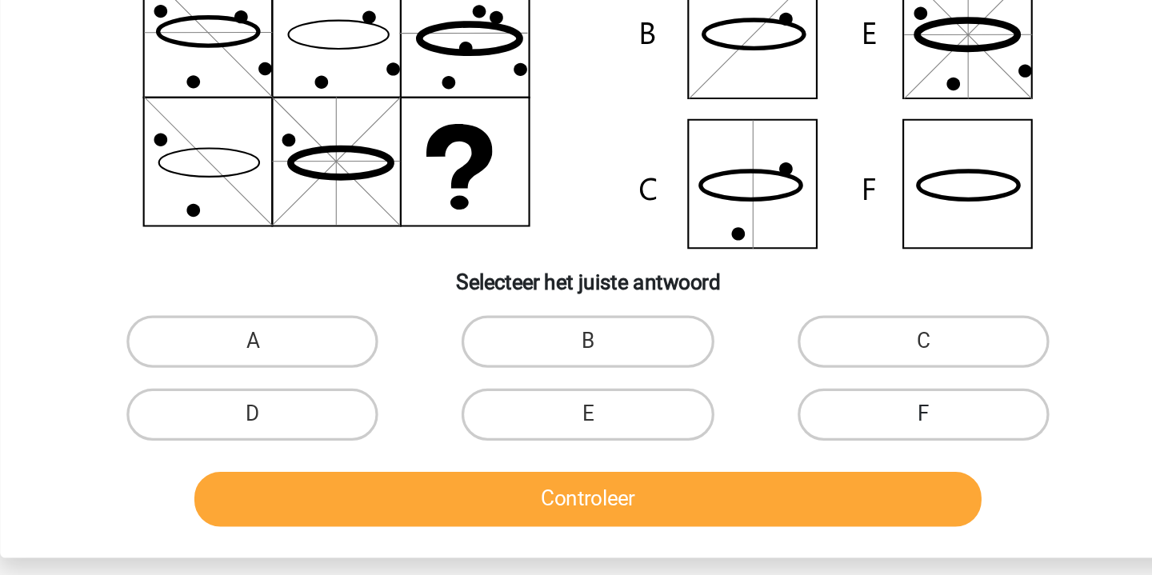
scroll to position [14, 0]
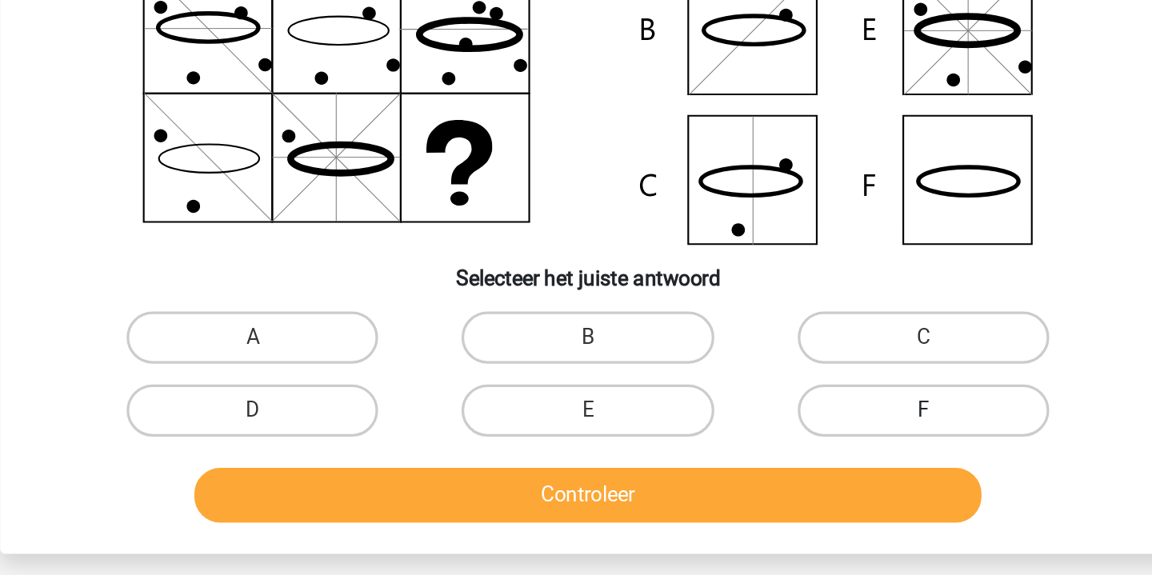
click at [705, 459] on label "F" at bounding box center [782, 475] width 154 height 32
click at [782, 475] on input "F" at bounding box center [787, 480] width 10 height 10
radio input "true"
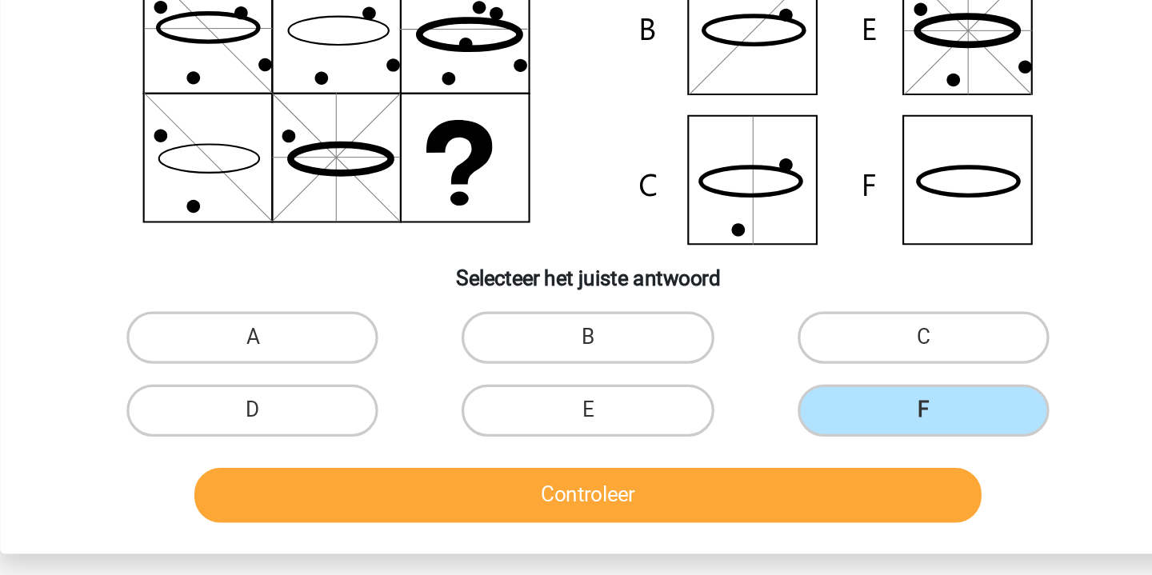
click at [435, 510] on button "Controleer" at bounding box center [576, 527] width 484 height 34
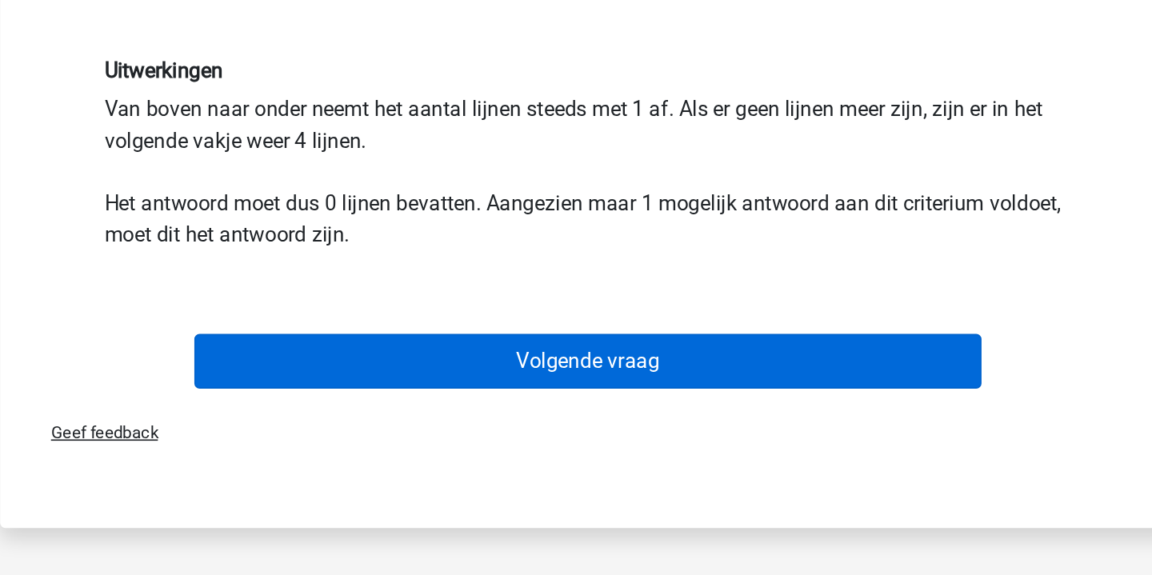
click at [421, 427] on button "Volgende vraag" at bounding box center [576, 444] width 484 height 34
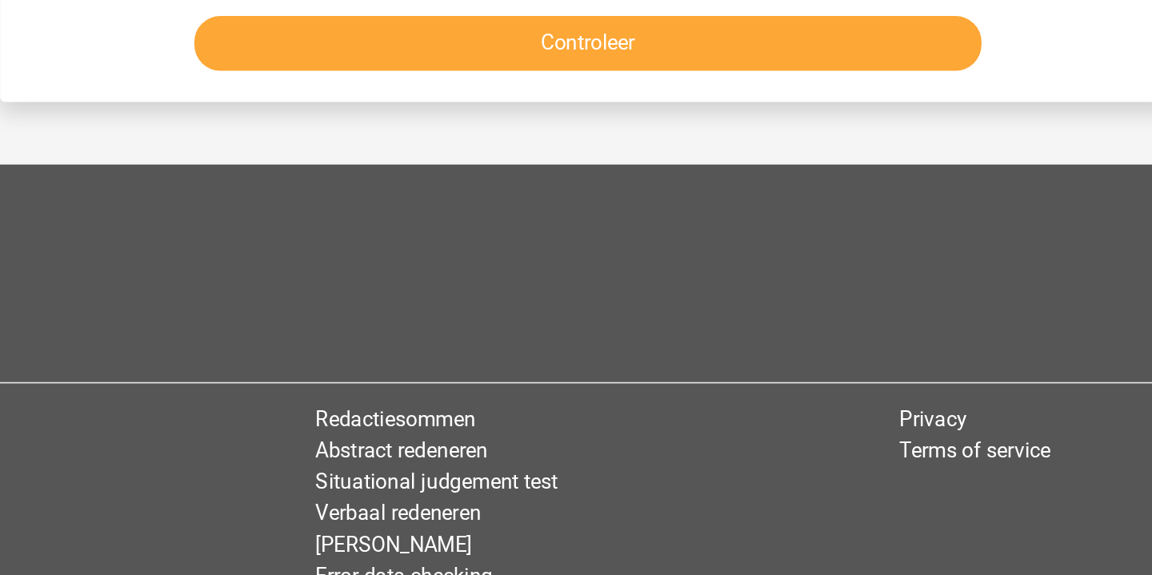
scroll to position [74, 0]
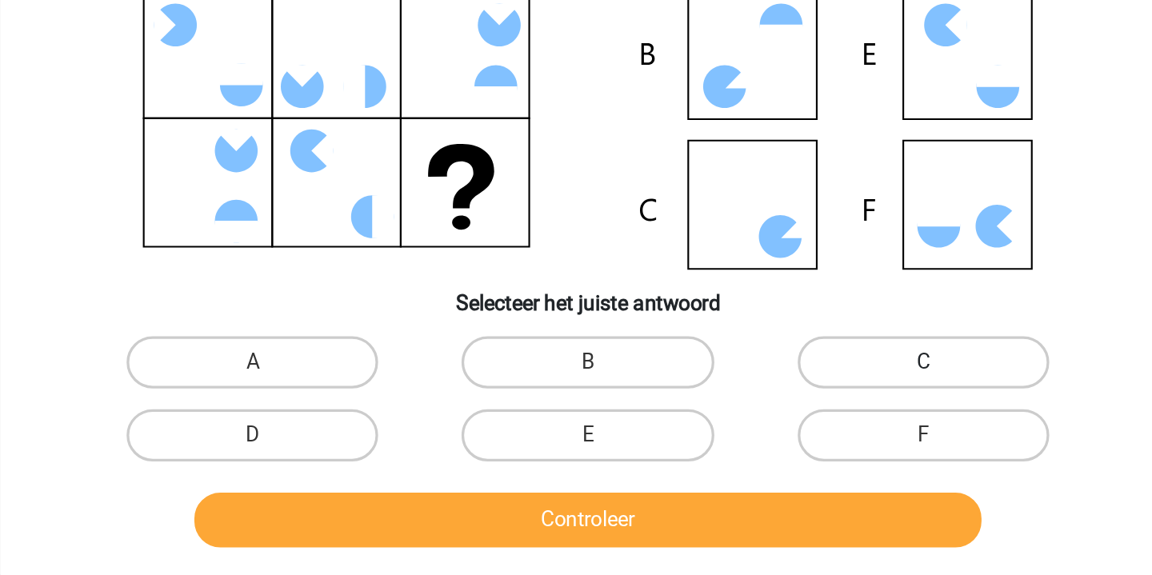
click at [705, 354] on label "C" at bounding box center [782, 370] width 154 height 32
click at [782, 370] on input "C" at bounding box center [787, 375] width 10 height 10
radio input "true"
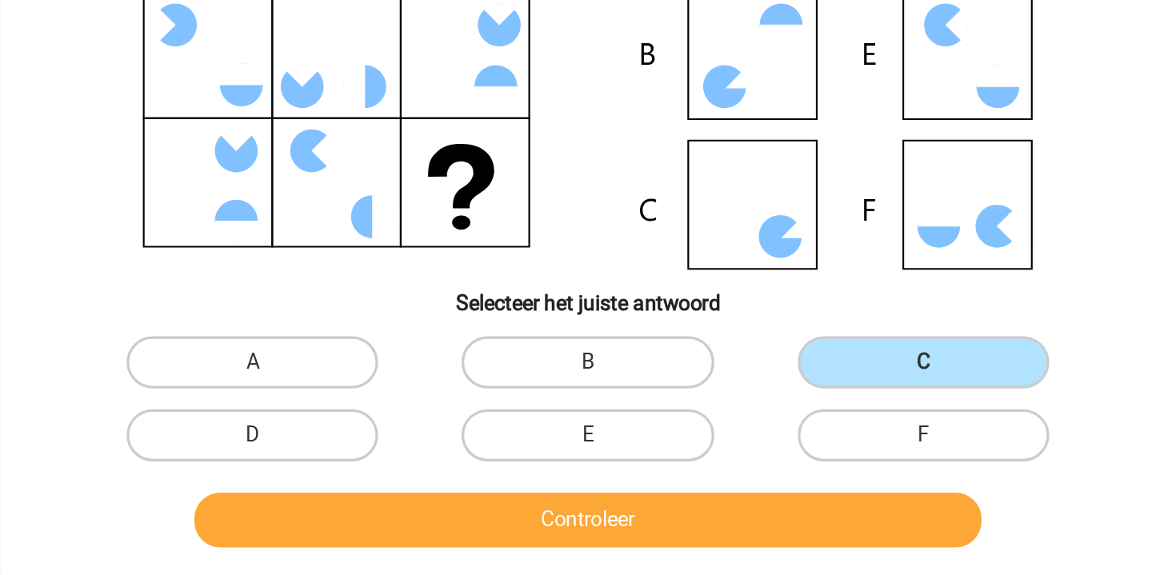
click at [443, 451] on button "Controleer" at bounding box center [576, 468] width 484 height 34
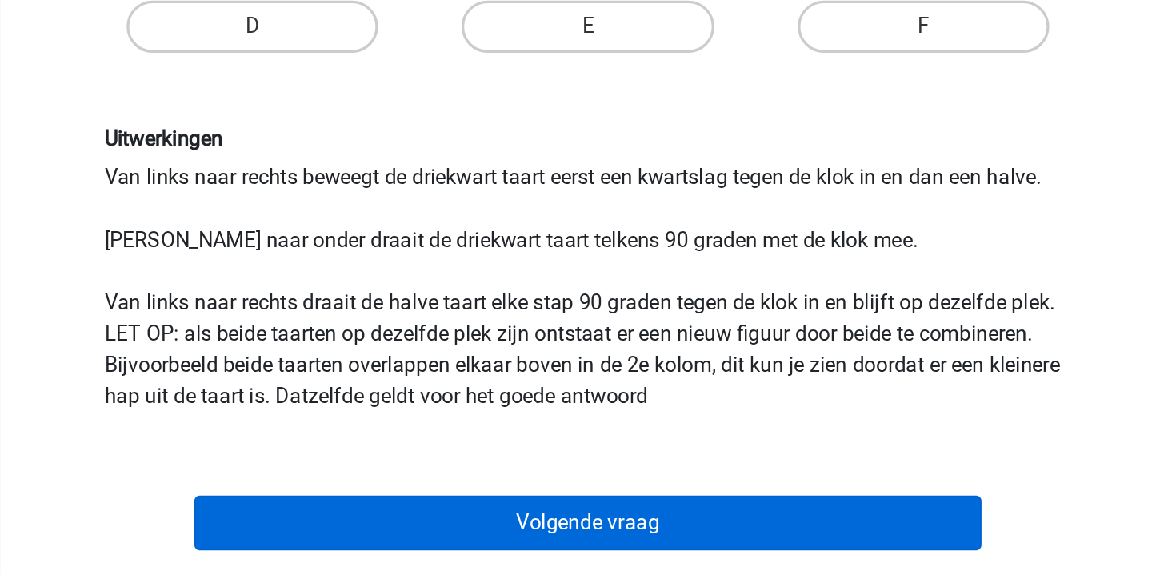
click at [436, 527] on button "Volgende vraag" at bounding box center [576, 544] width 484 height 34
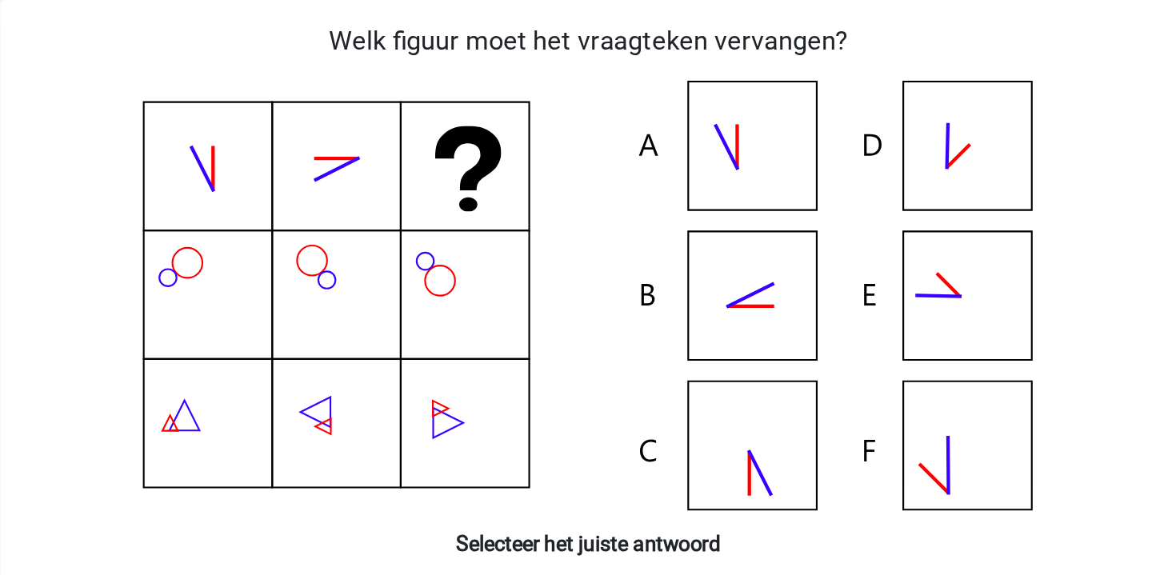
click at [475, 192] on icon at bounding box center [576, 182] width 645 height 264
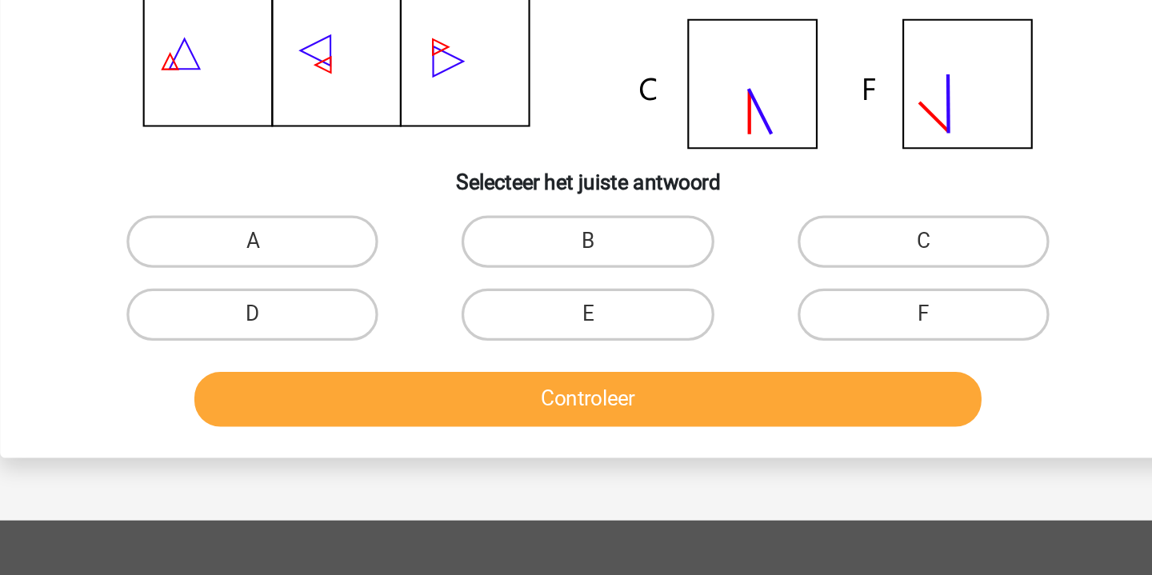
scroll to position [119, 0]
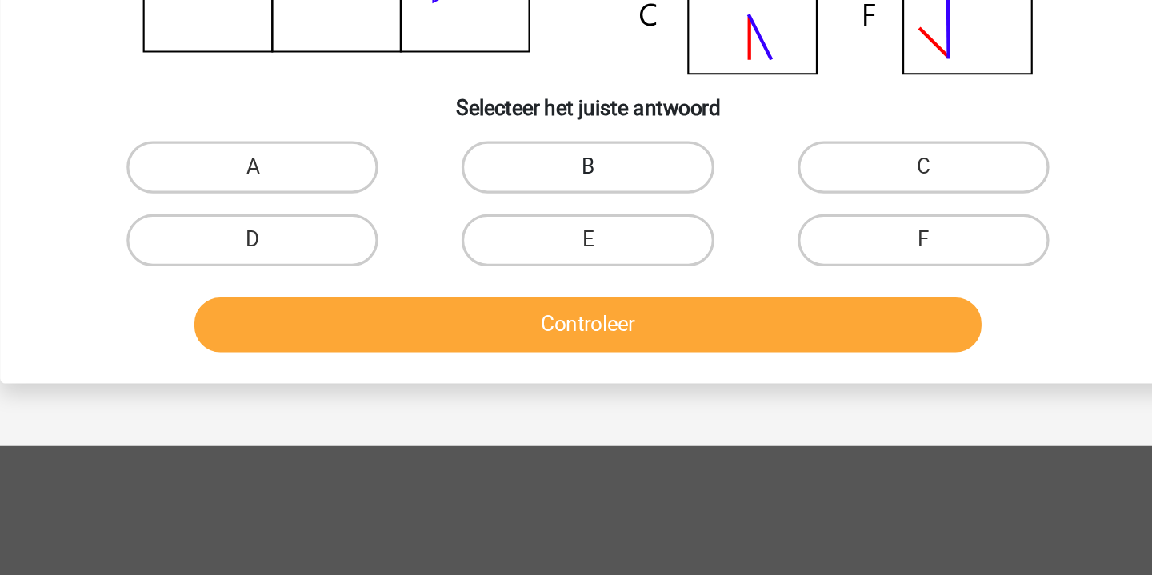
click at [499, 309] on label "B" at bounding box center [576, 325] width 154 height 32
click at [576, 325] on input "B" at bounding box center [581, 330] width 10 height 10
radio input "true"
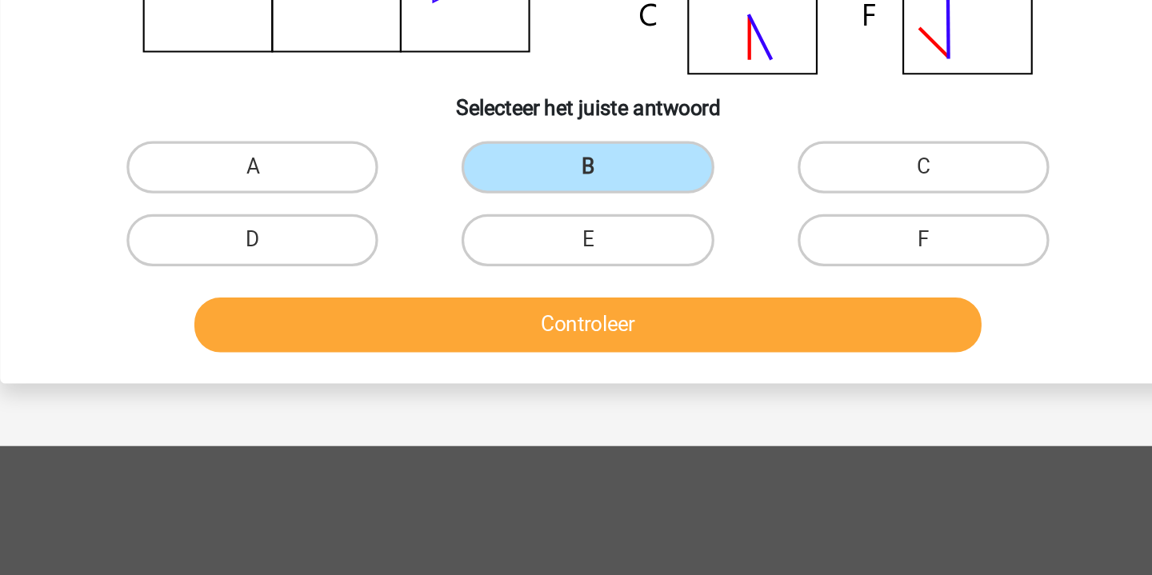
click at [379, 405] on button "Controleer" at bounding box center [576, 422] width 484 height 34
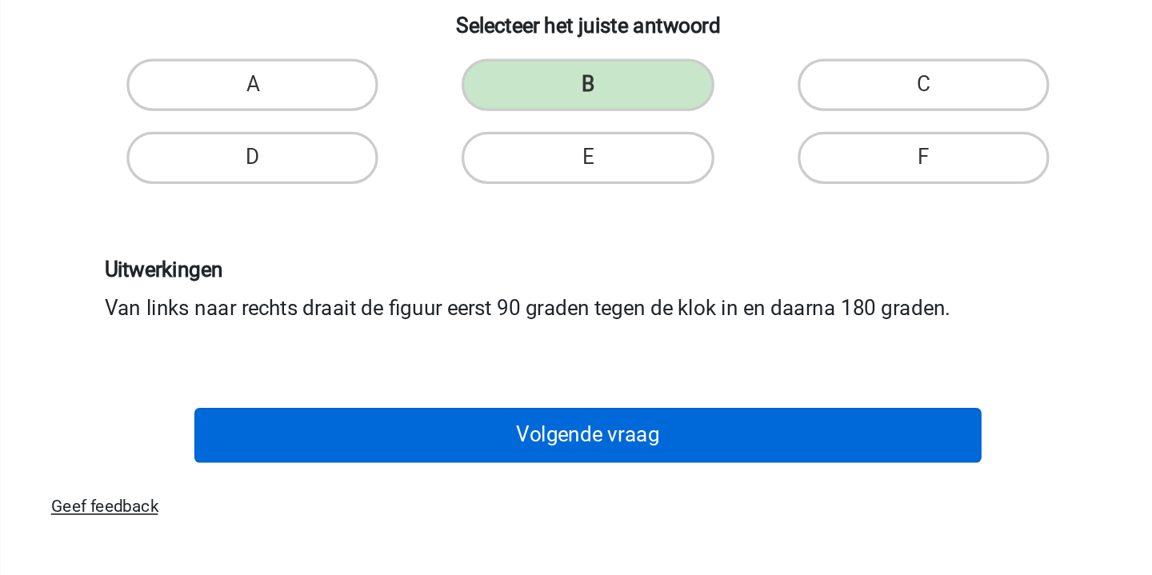
click at [400, 473] on button "Volgende vraag" at bounding box center [576, 490] width 484 height 34
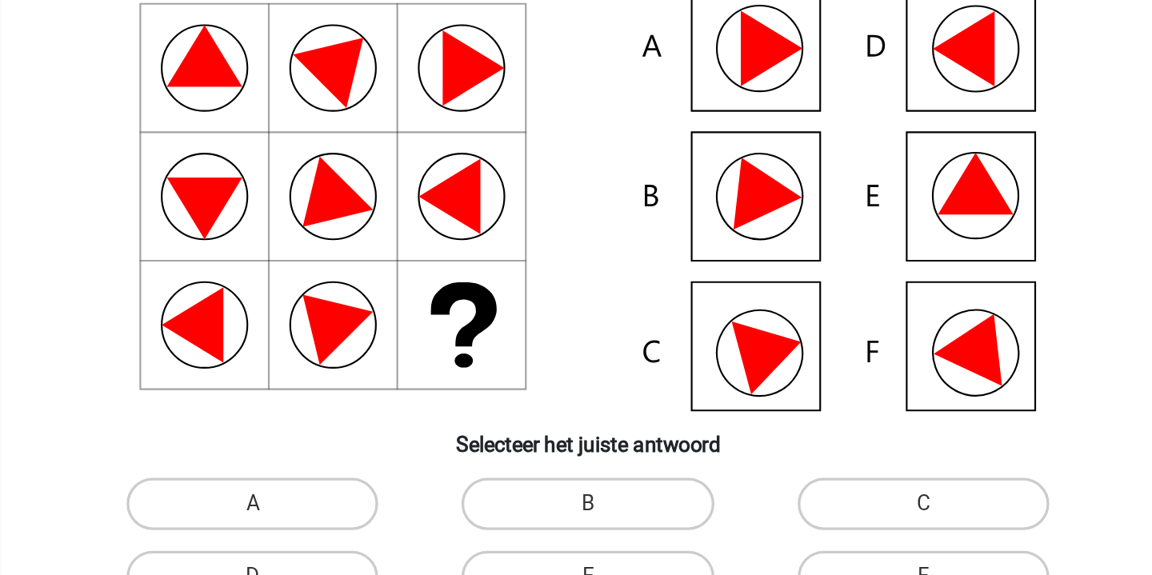
scroll to position [74, 0]
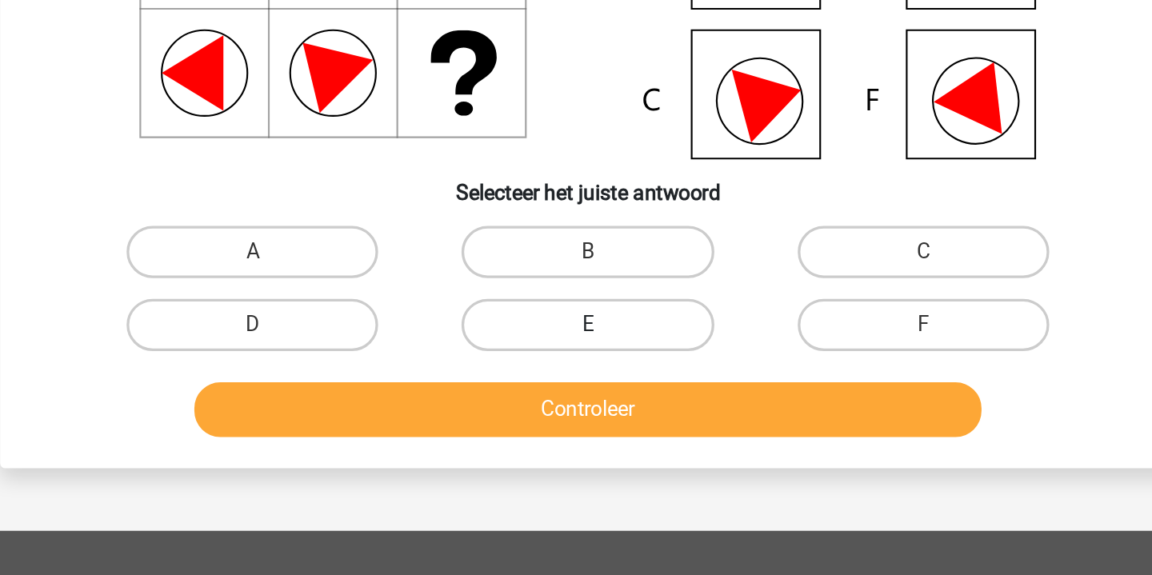
click at [499, 399] on label "E" at bounding box center [576, 415] width 154 height 32
click at [576, 415] on input "E" at bounding box center [581, 420] width 10 height 10
radio input "true"
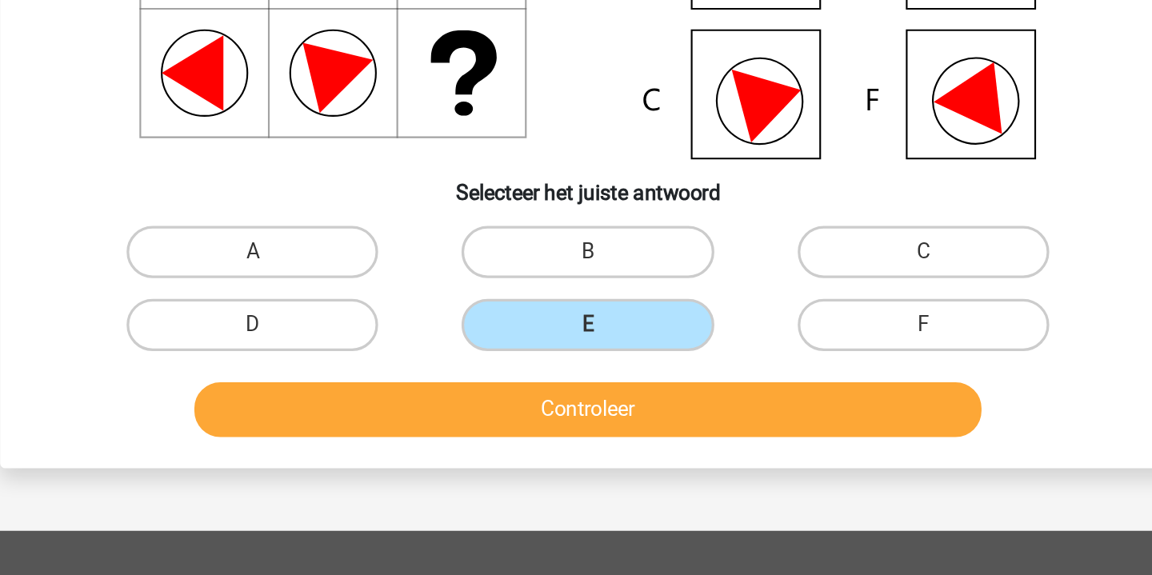
click at [387, 451] on button "Controleer" at bounding box center [576, 468] width 484 height 34
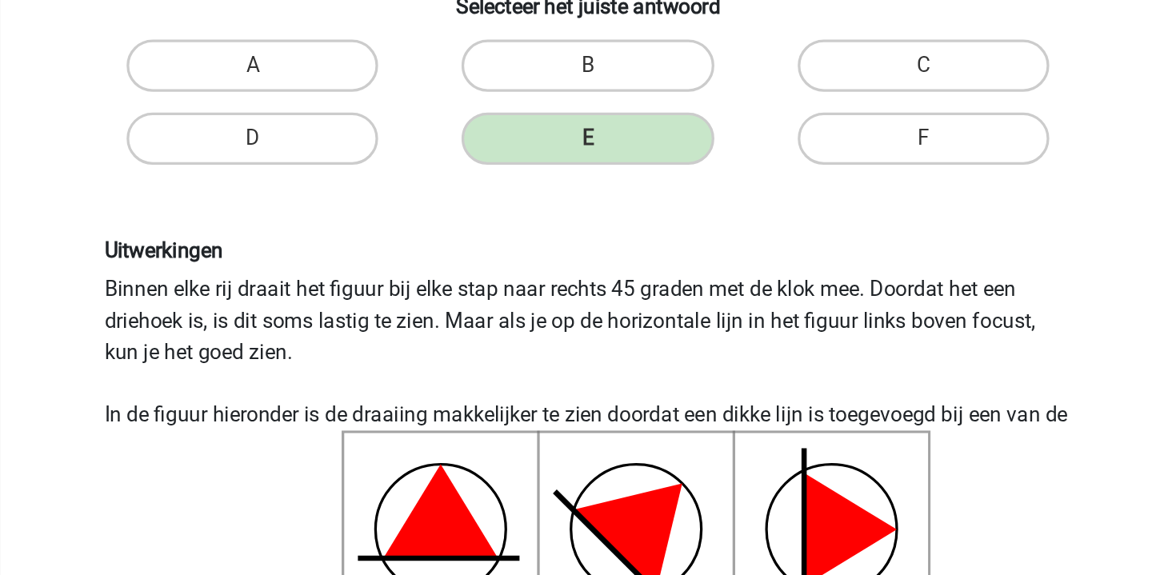
scroll to position [183, 0]
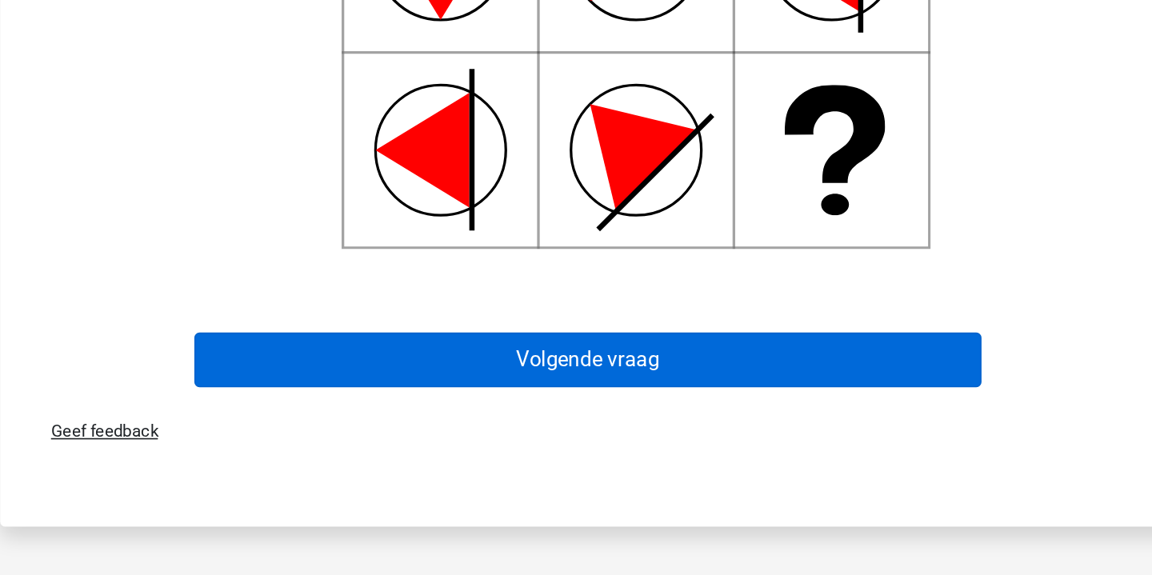
click at [406, 426] on button "Volgende vraag" at bounding box center [576, 443] width 484 height 34
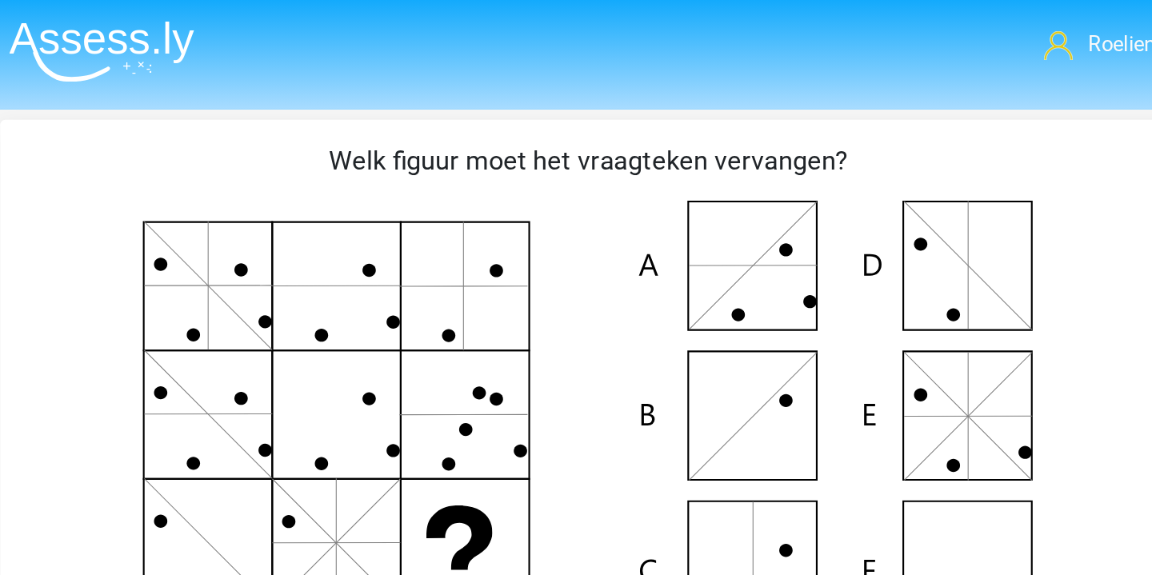
scroll to position [0, 0]
click at [221, 22] on img at bounding box center [278, 32] width 114 height 38
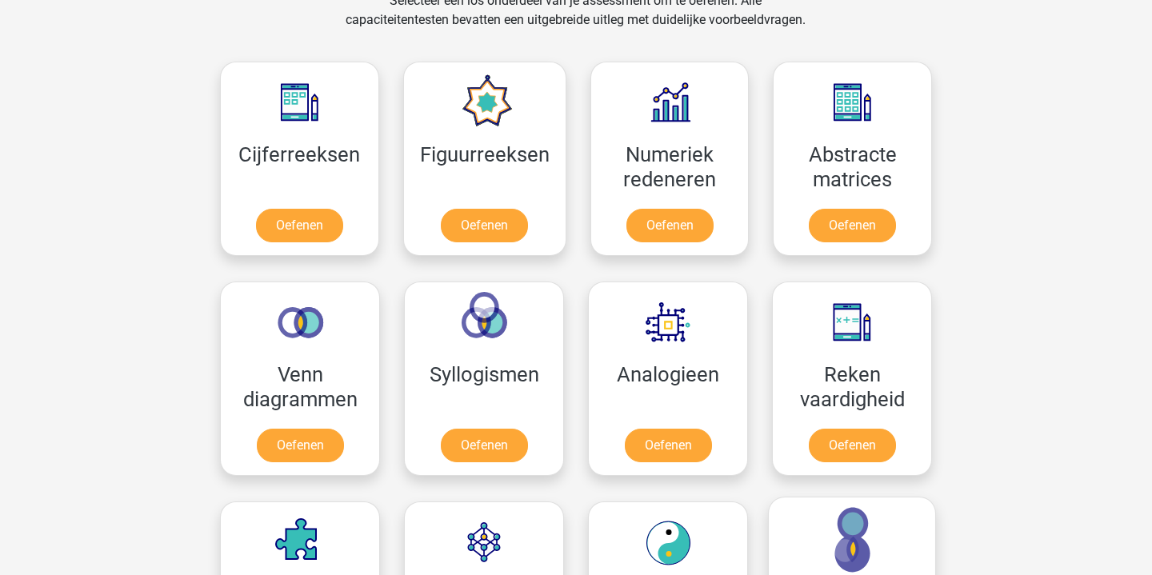
scroll to position [683, 0]
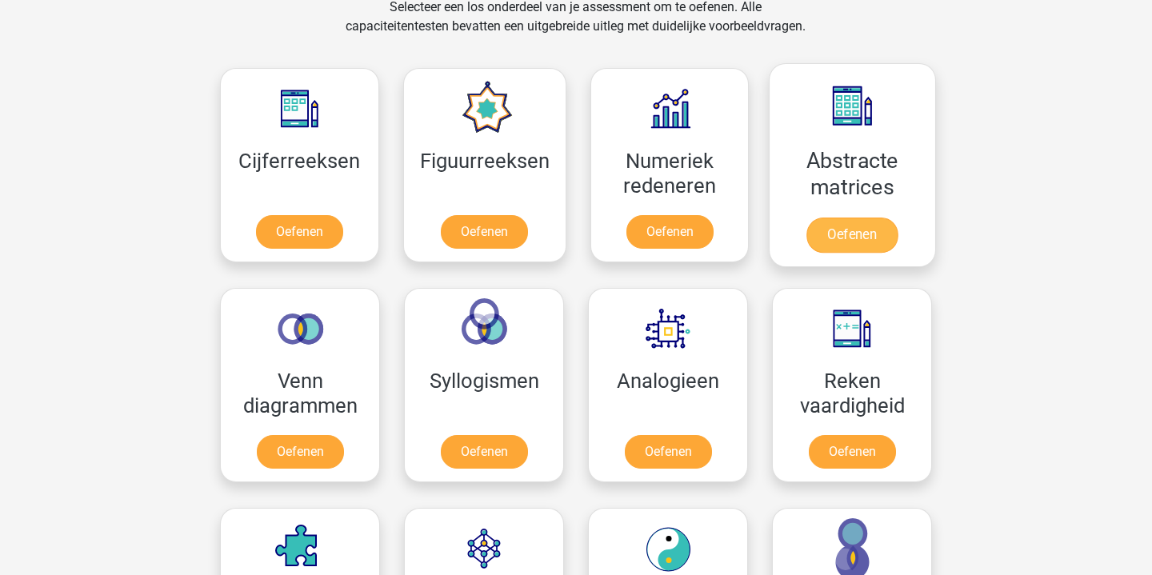
click at [858, 226] on link "Oefenen" at bounding box center [852, 235] width 91 height 35
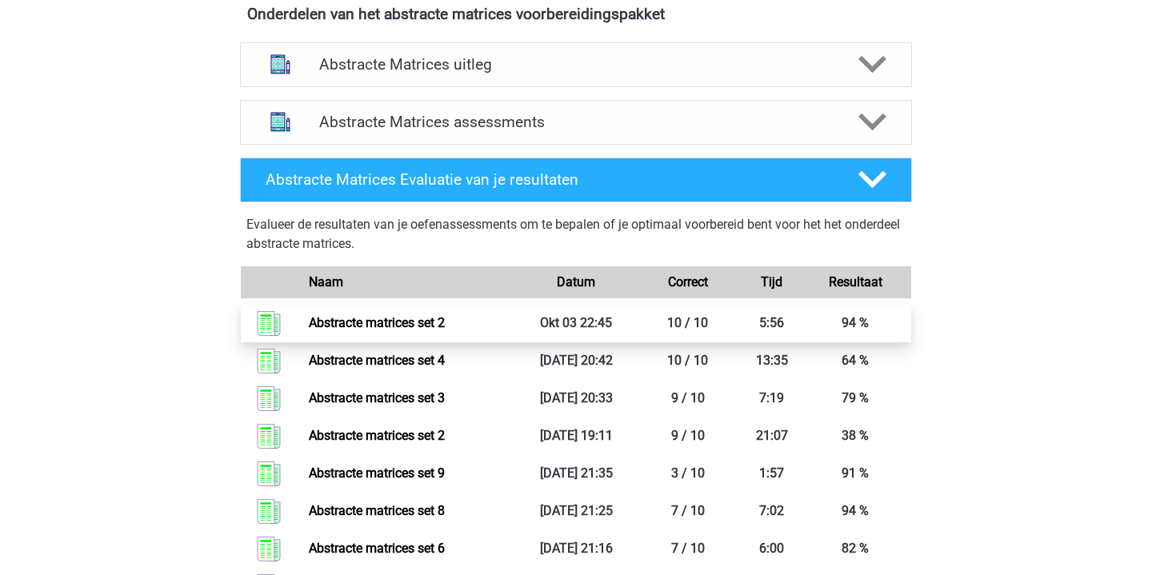
scroll to position [625, 0]
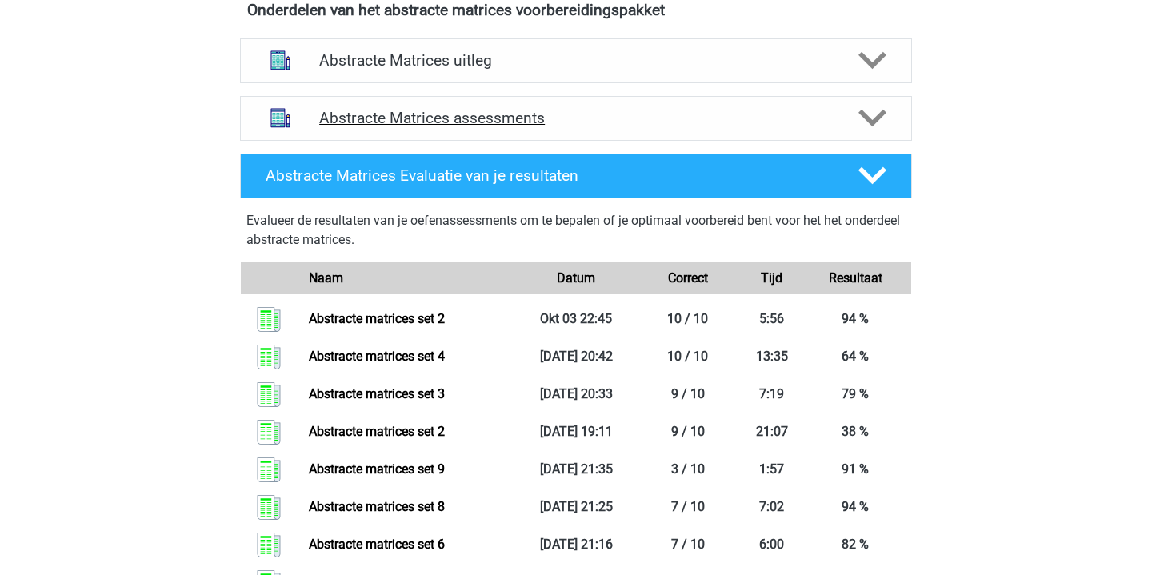
click at [599, 100] on div "Abstracte Matrices assessments" at bounding box center [576, 118] width 672 height 45
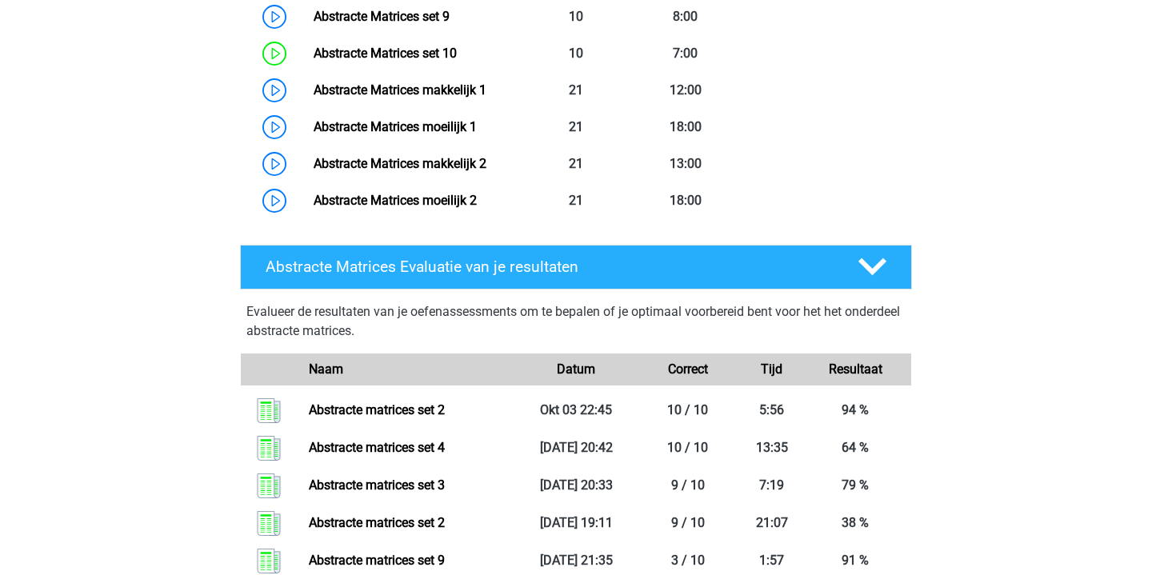
scroll to position [1183, 0]
